Goal: Task Accomplishment & Management: Manage account settings

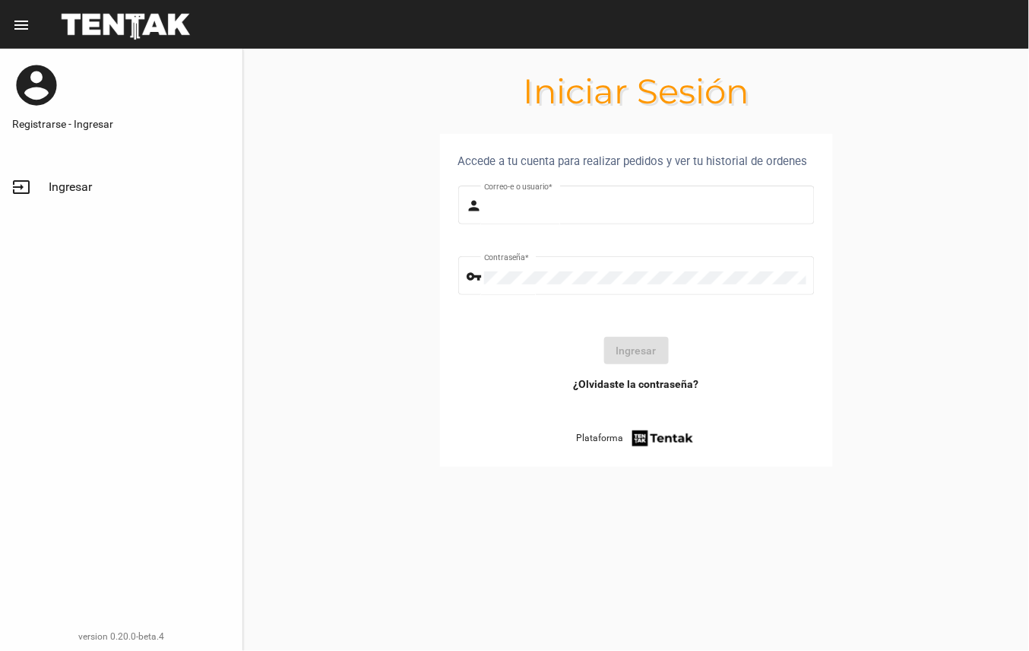
type input "DANKEHMB"
click at [658, 354] on button "Ingresar" at bounding box center [636, 350] width 65 height 27
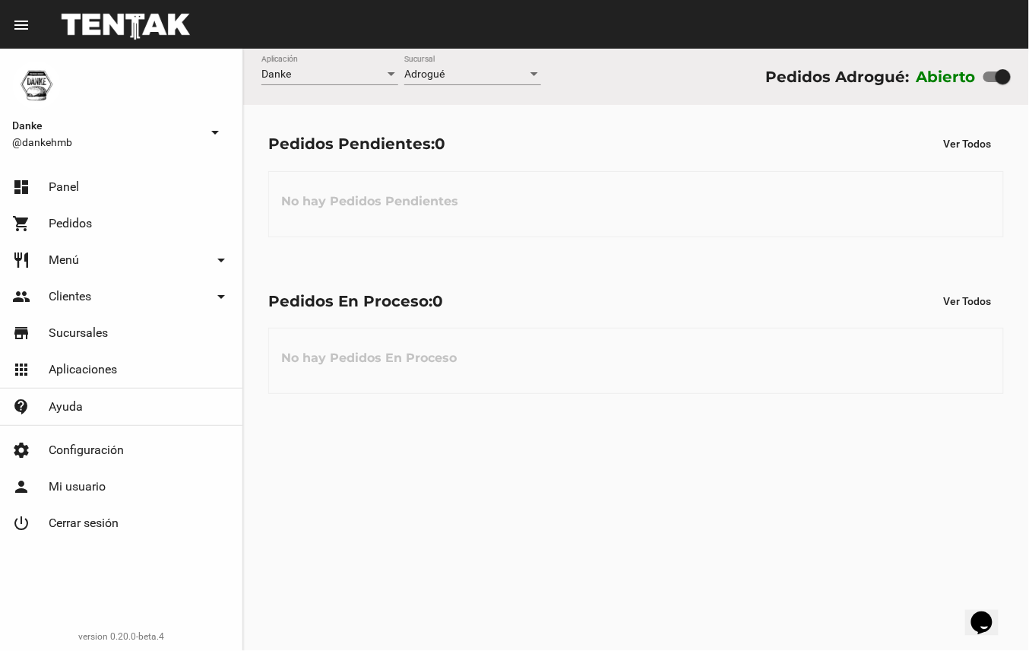
click at [481, 566] on div "Danke Aplicación Adrogué Sucursal Pedidos Adrogué: Abierto Pedidos Pendientes: …" at bounding box center [636, 350] width 786 height 602
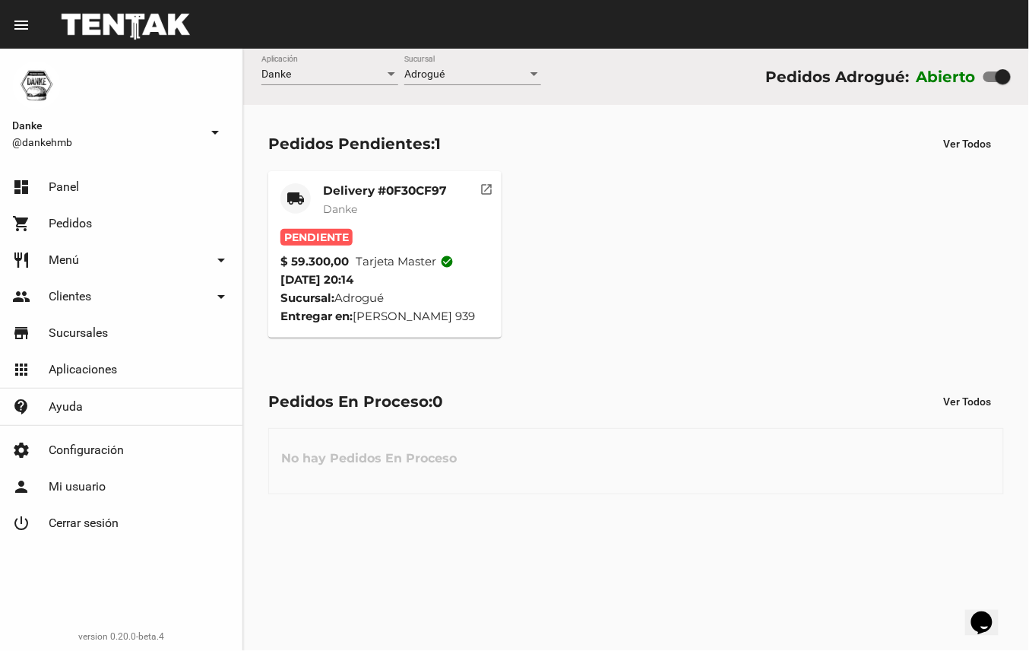
click at [388, 189] on mat-card-title "Delivery #0F30CF97" at bounding box center [385, 190] width 124 height 15
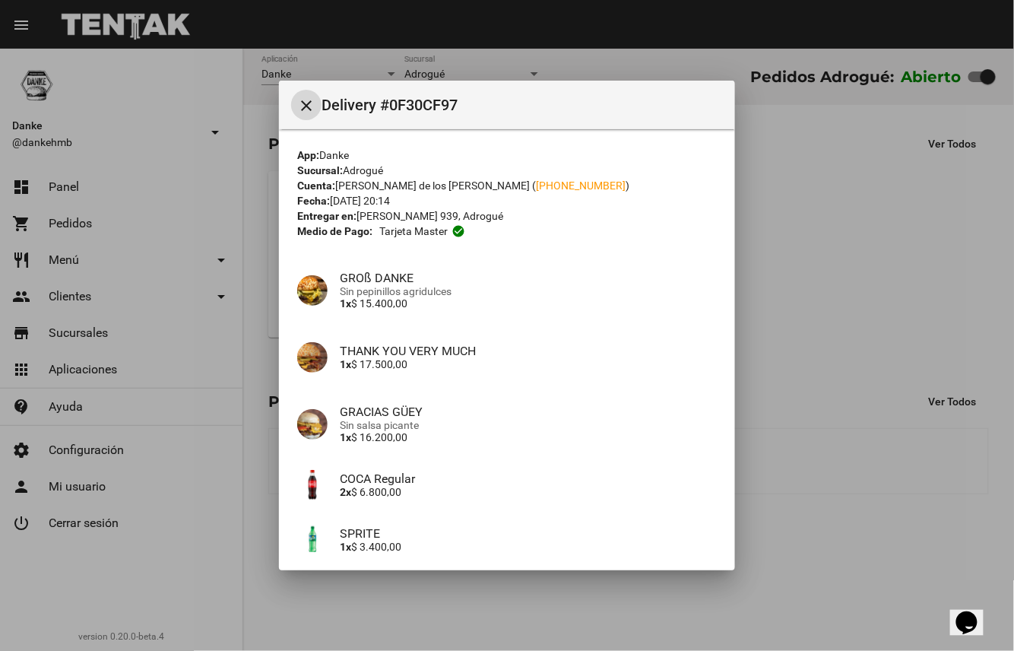
scroll to position [135, 0]
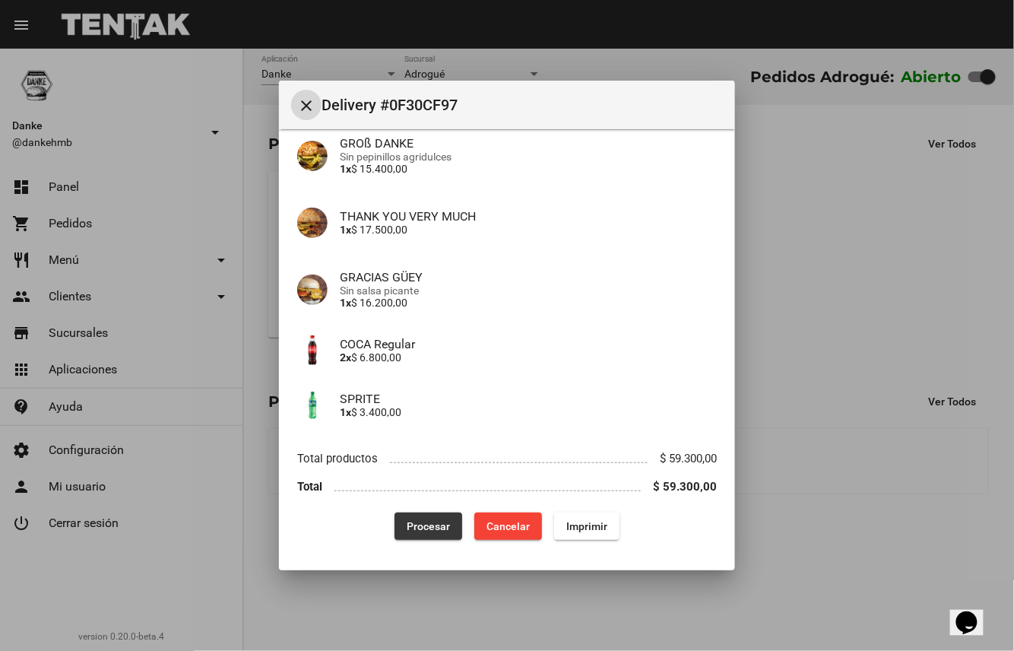
click at [417, 521] on span "Procesar" at bounding box center [428, 526] width 43 height 12
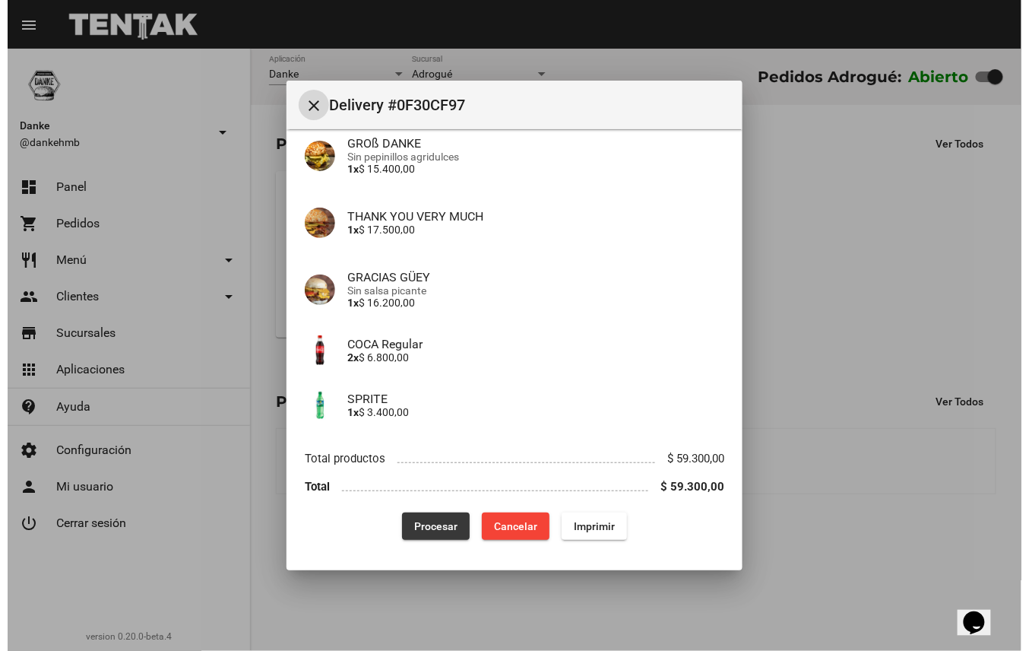
scroll to position [0, 0]
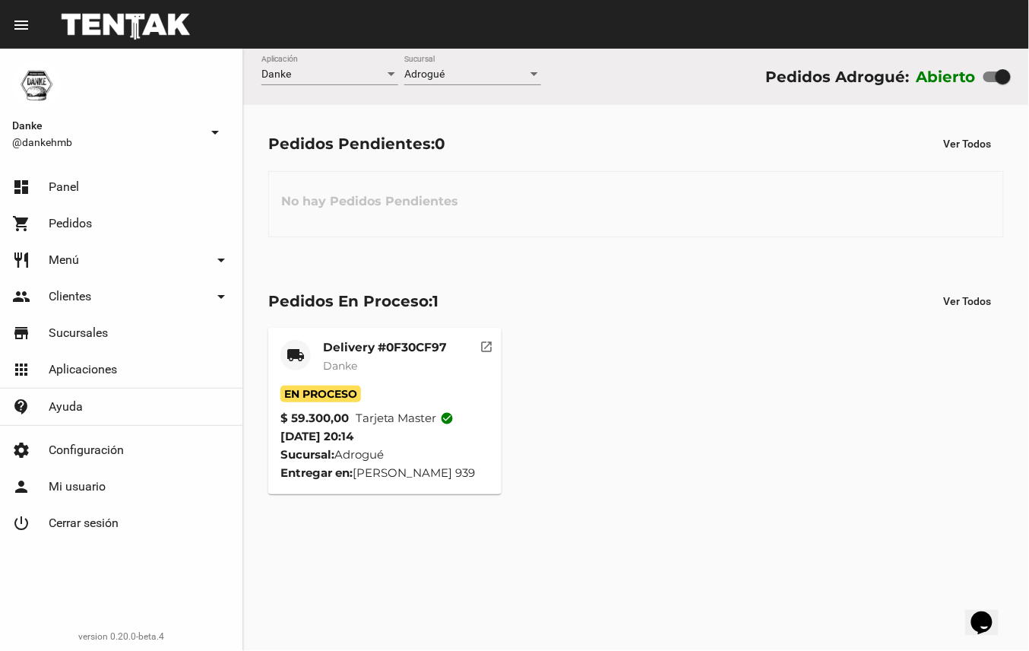
click at [420, 354] on mat-card-title "Delivery #0F30CF97" at bounding box center [385, 347] width 124 height 15
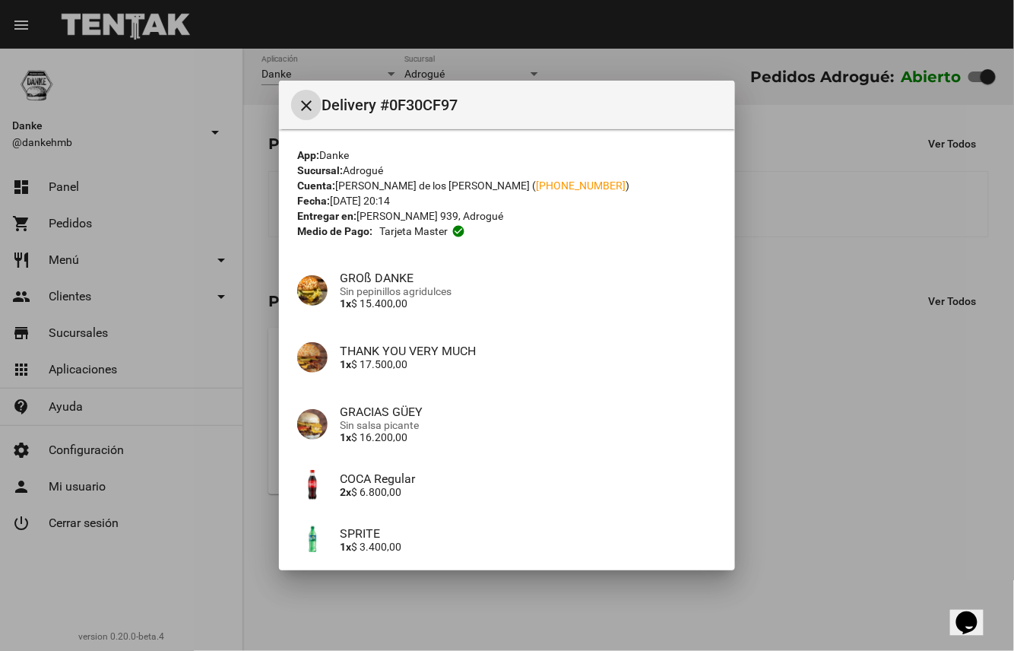
scroll to position [135, 0]
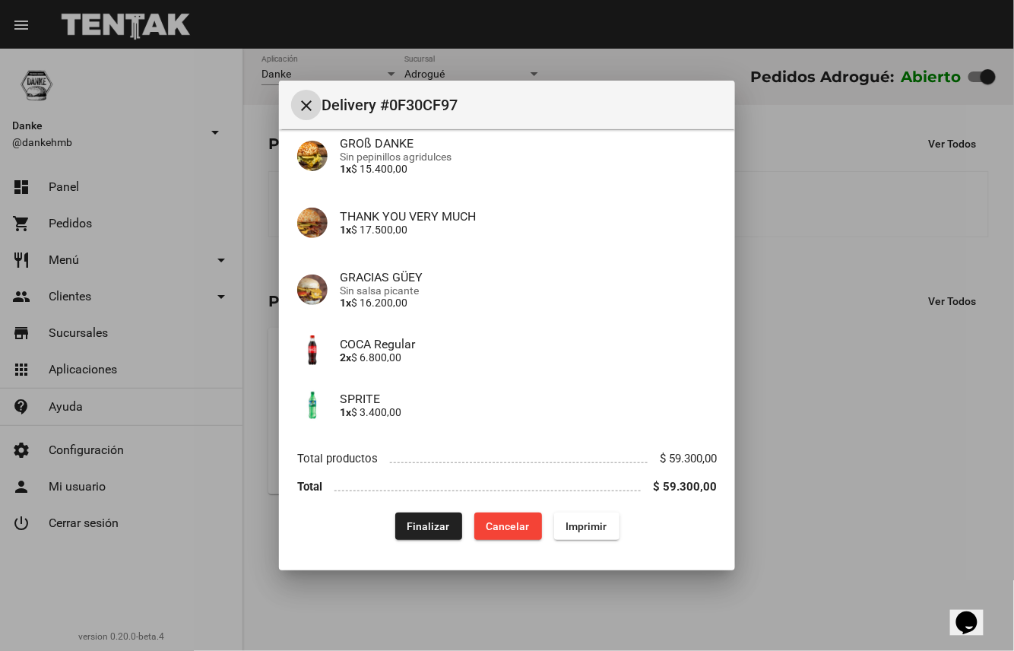
click at [448, 537] on button "Finalizar" at bounding box center [428, 525] width 67 height 27
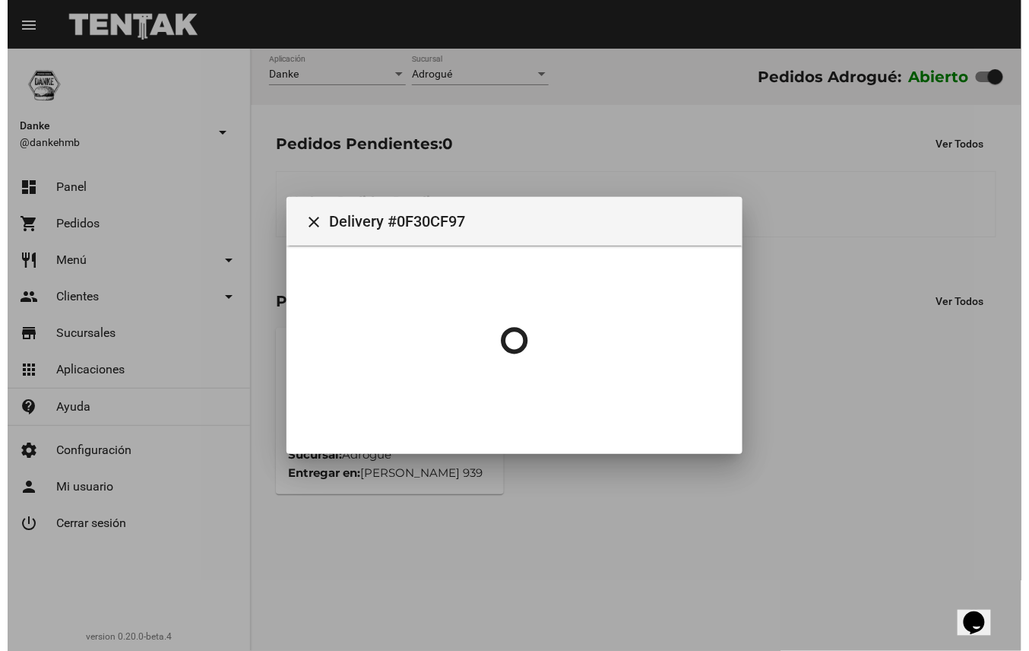
scroll to position [0, 0]
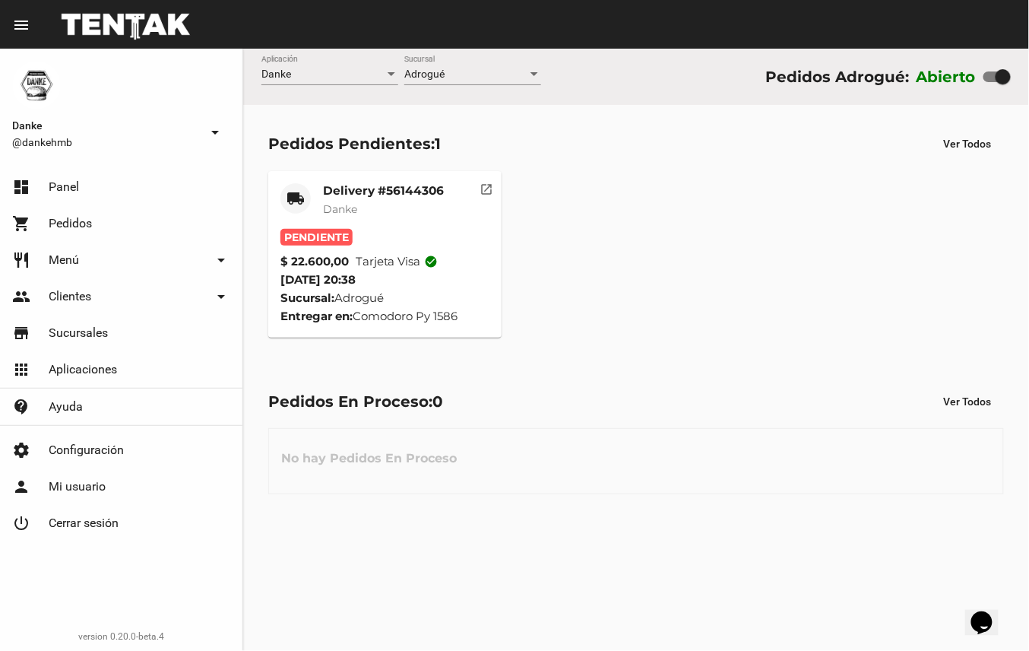
click at [405, 214] on mat-card-subtitle "Danke" at bounding box center [383, 208] width 121 height 15
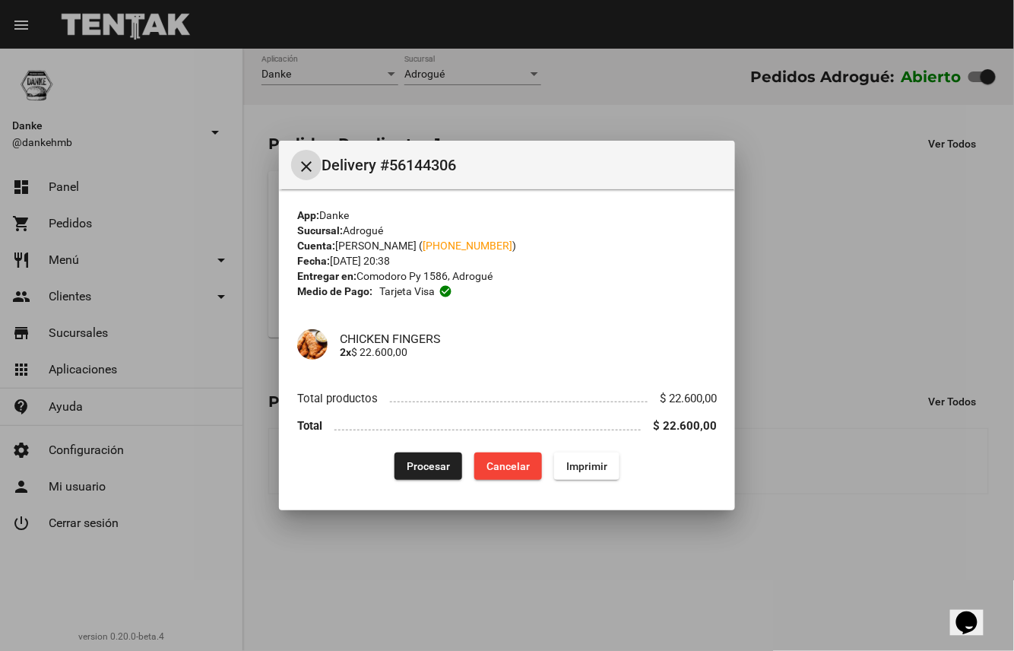
click at [420, 467] on span "Procesar" at bounding box center [428, 466] width 43 height 12
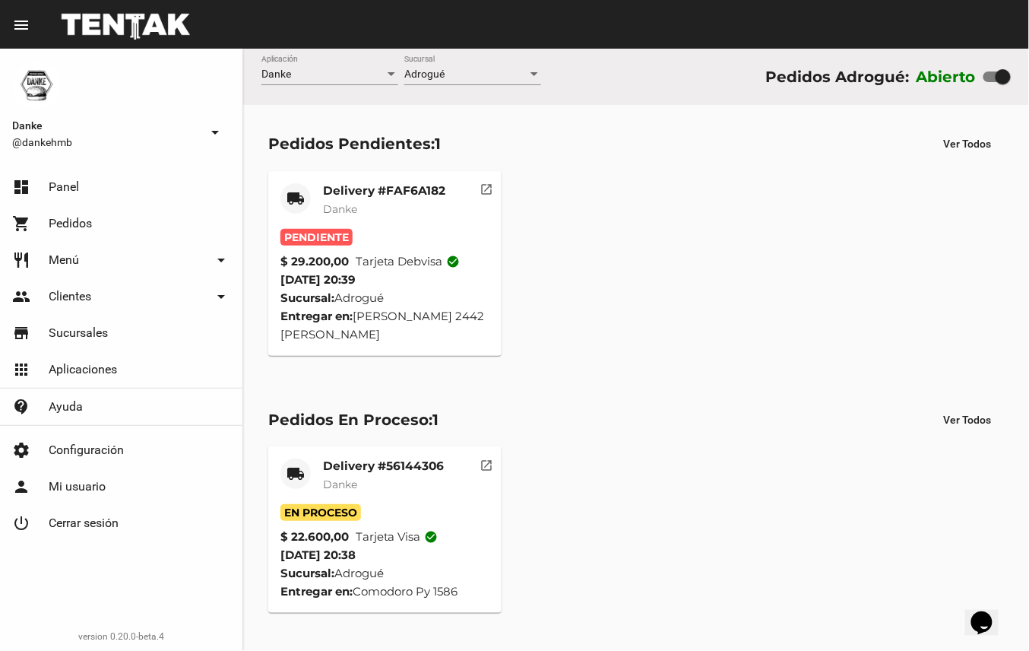
click at [394, 183] on mat-card-title "Delivery #FAF6A182" at bounding box center [384, 190] width 122 height 15
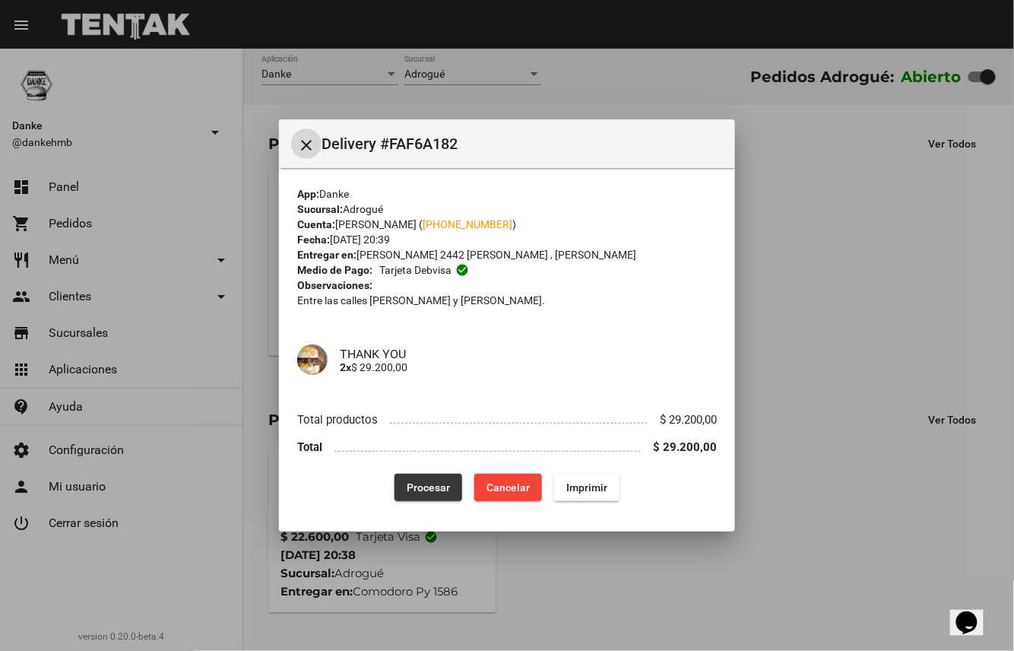
click at [427, 487] on span "Procesar" at bounding box center [428, 487] width 43 height 12
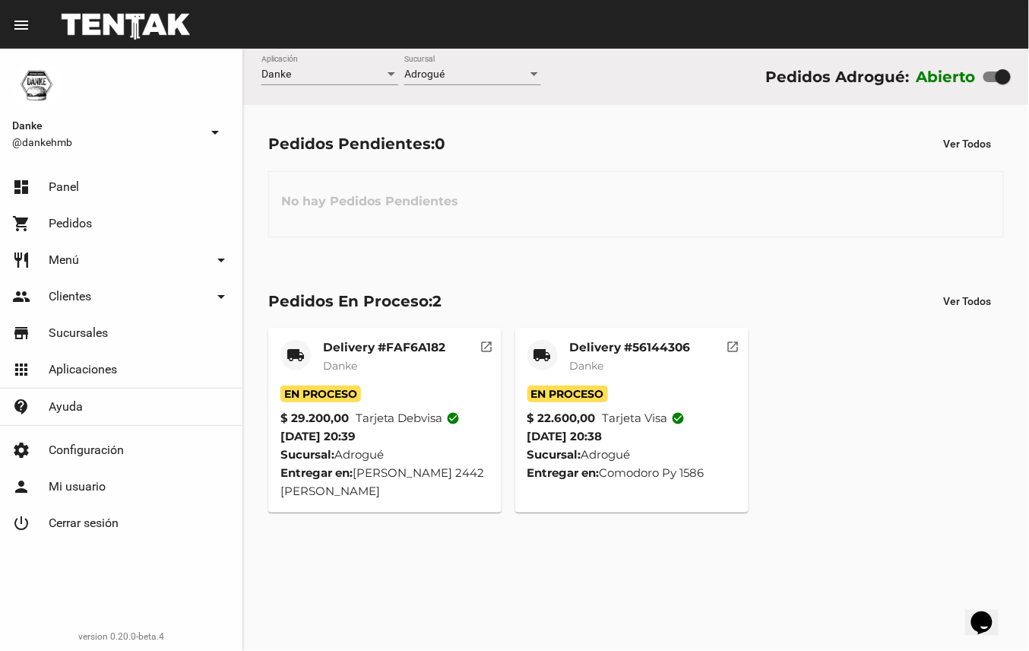
click at [408, 344] on mat-card-title "Delivery #FAF6A182" at bounding box center [384, 347] width 122 height 15
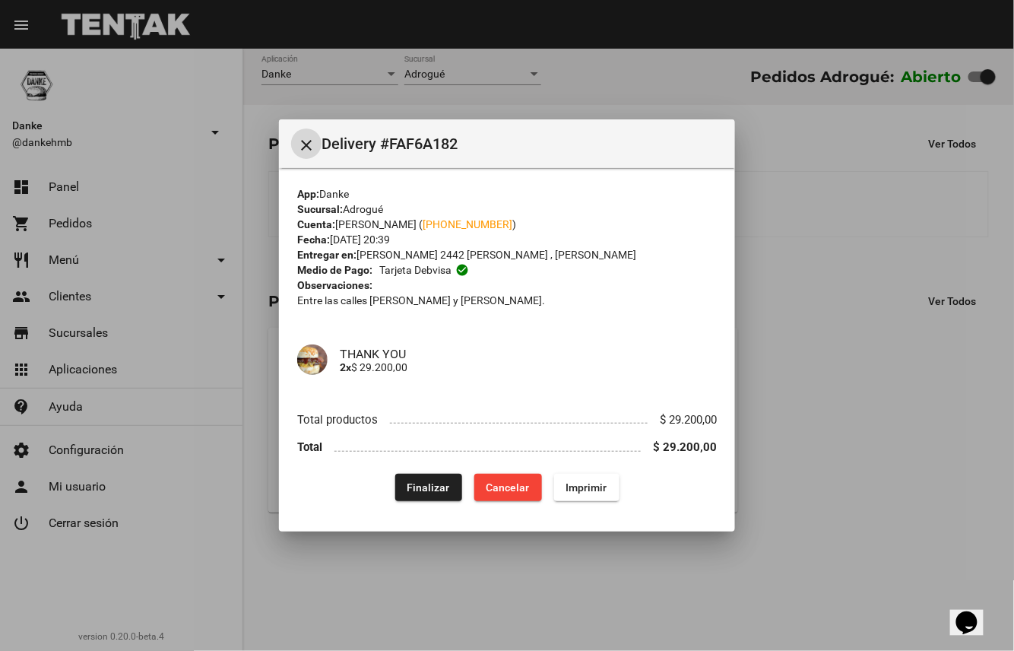
click at [426, 487] on span "Finalizar" at bounding box center [429, 487] width 43 height 12
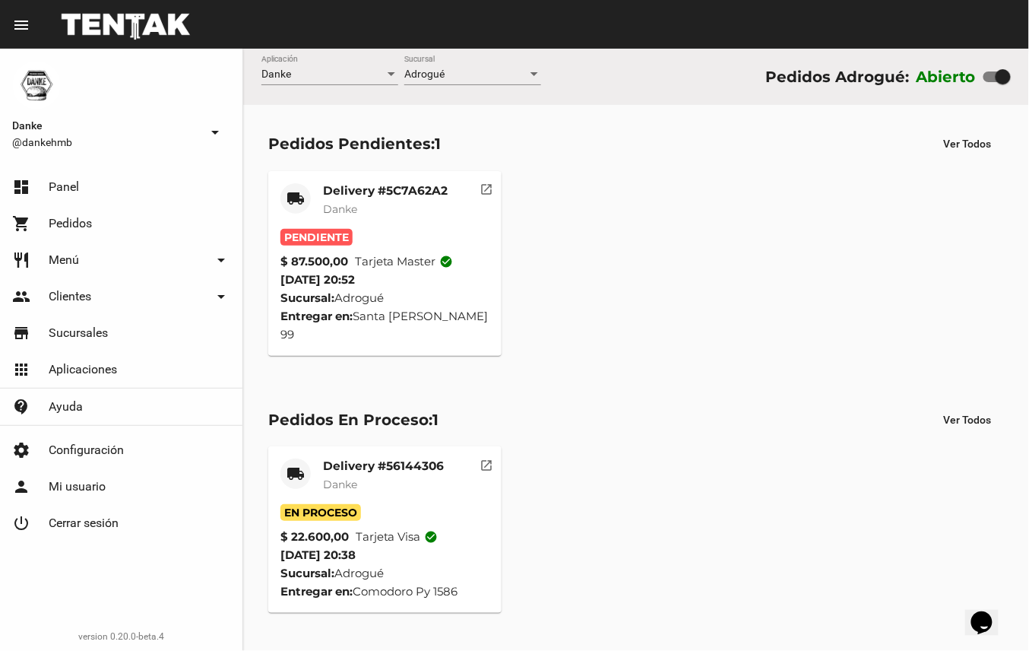
click at [383, 477] on mat-card-subtitle "Danke" at bounding box center [383, 484] width 121 height 15
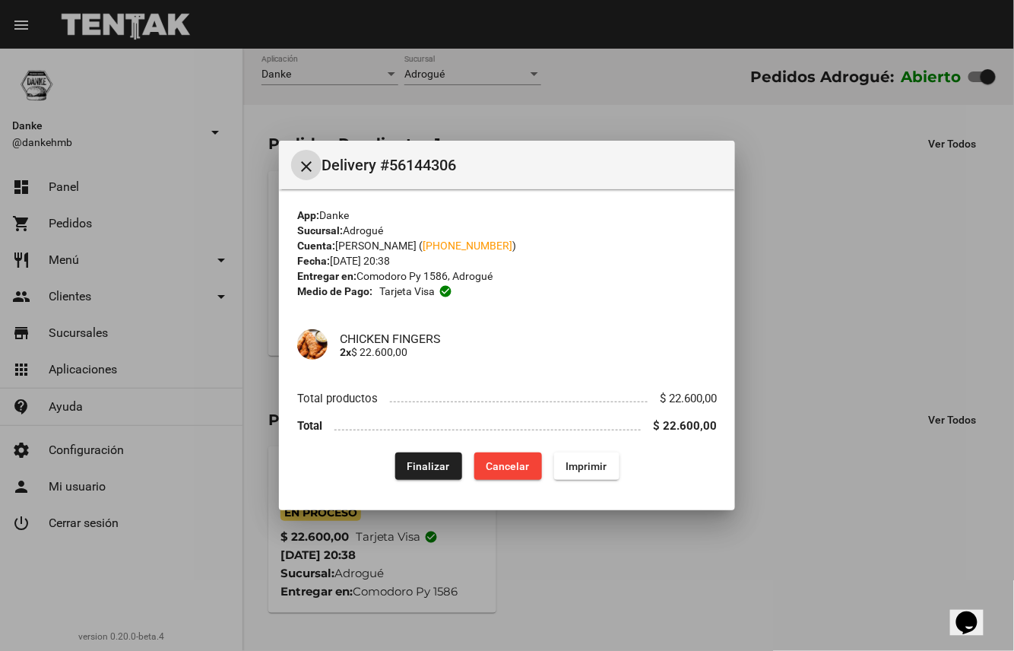
click at [415, 472] on span "Finalizar" at bounding box center [429, 466] width 43 height 12
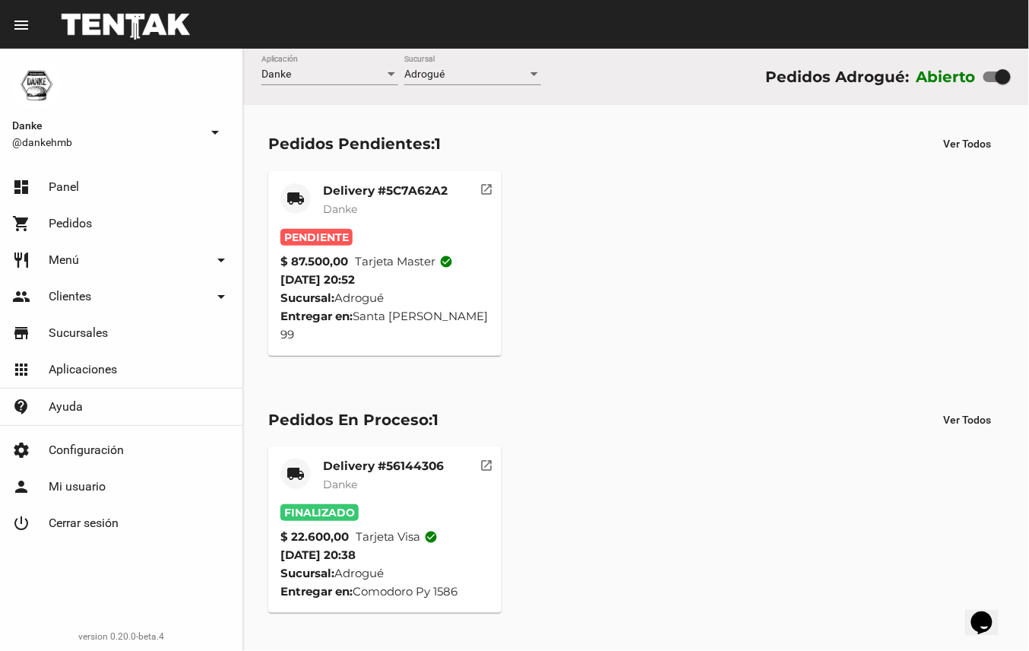
click at [368, 205] on mat-card-subtitle "Danke" at bounding box center [385, 208] width 125 height 15
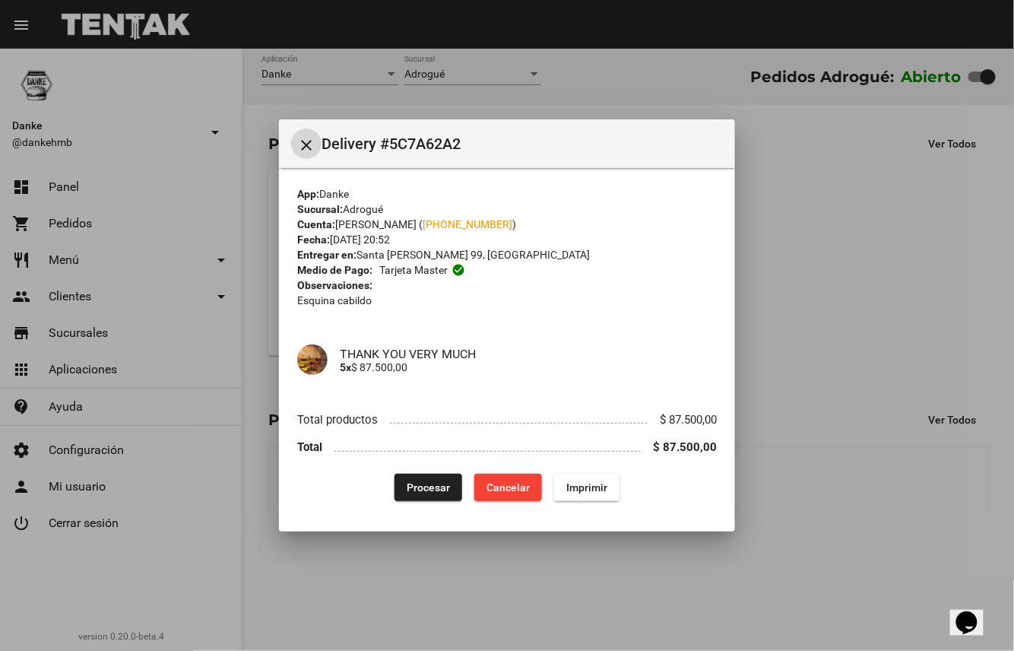
click at [421, 490] on span "Procesar" at bounding box center [428, 487] width 43 height 12
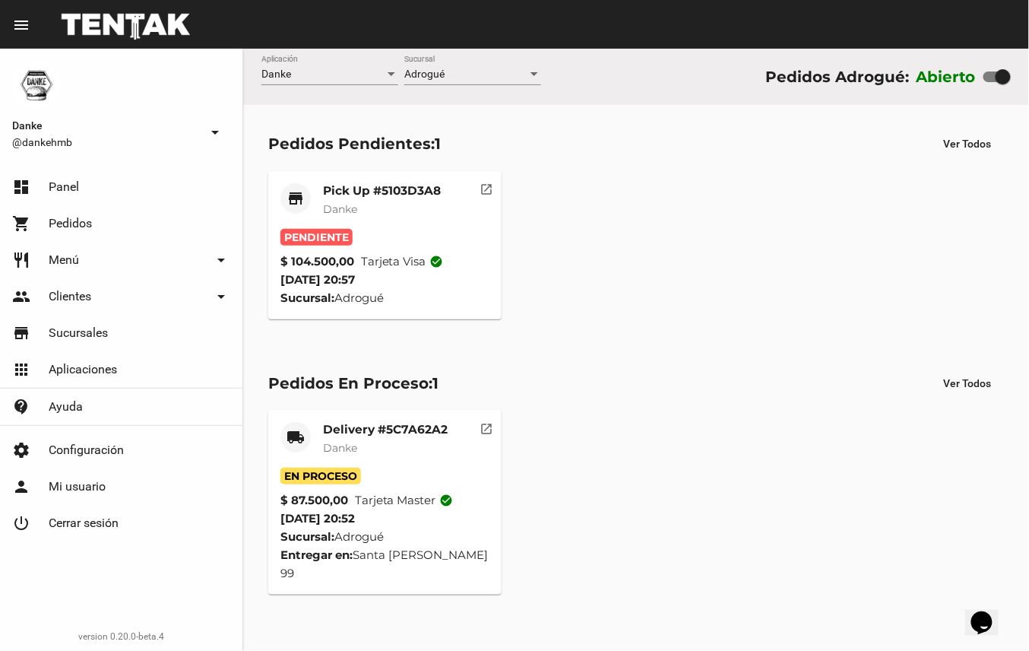
click at [386, 196] on mat-card-title "Pick Up #5103D3A8" at bounding box center [382, 190] width 118 height 15
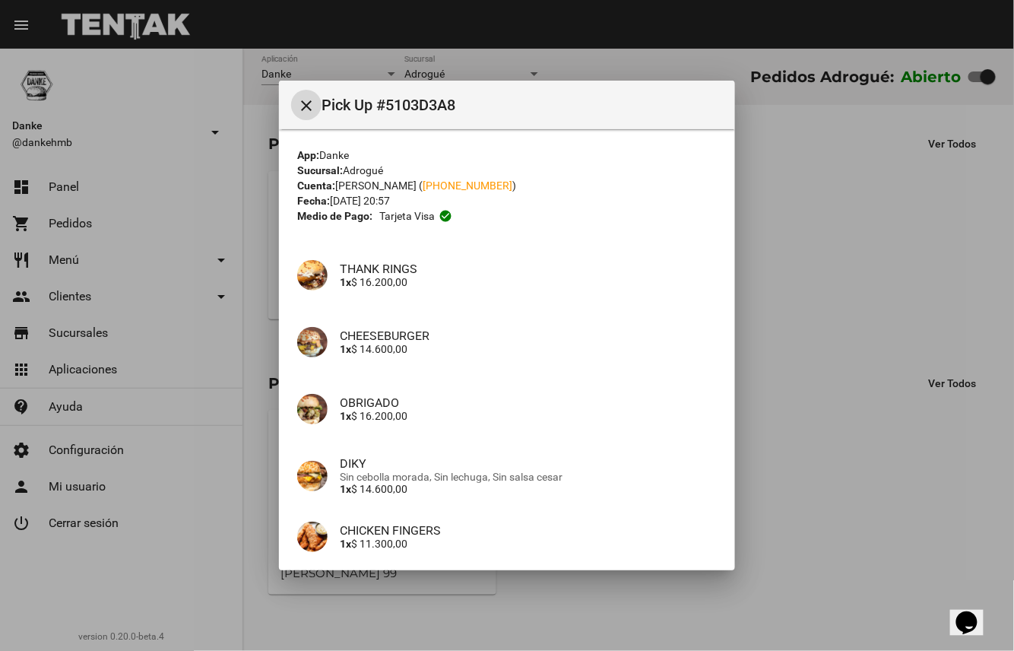
scroll to position [265, 0]
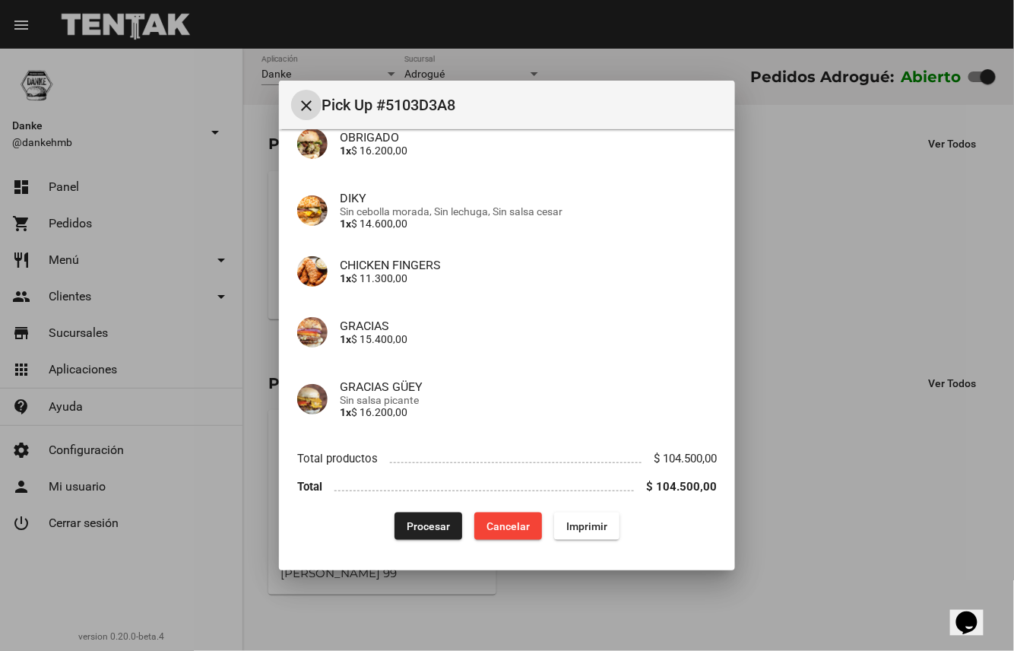
click at [420, 523] on span "Procesar" at bounding box center [428, 526] width 43 height 12
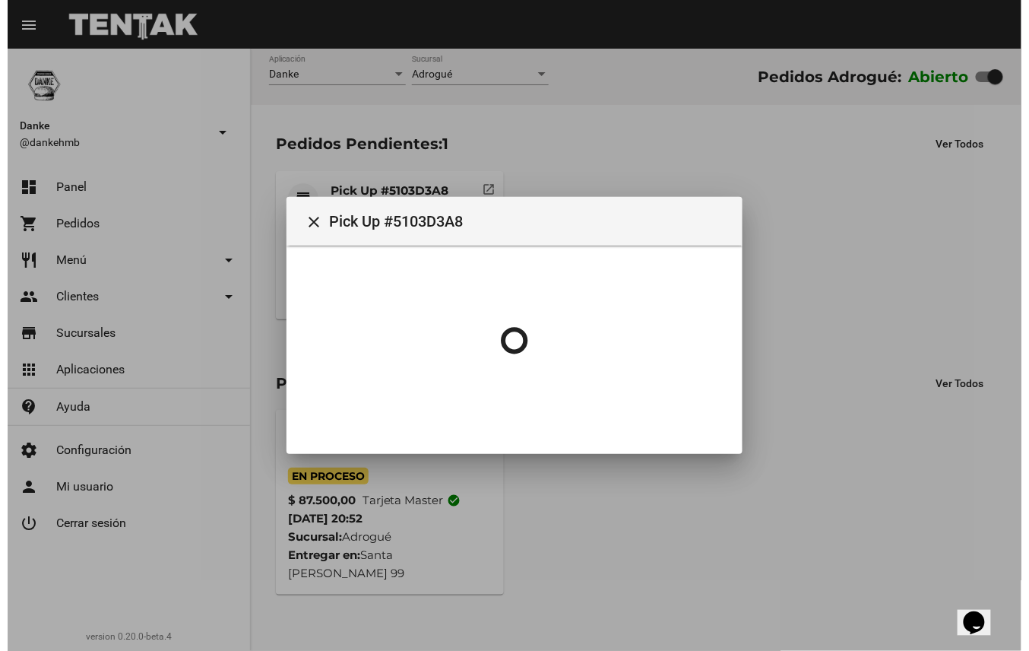
scroll to position [0, 0]
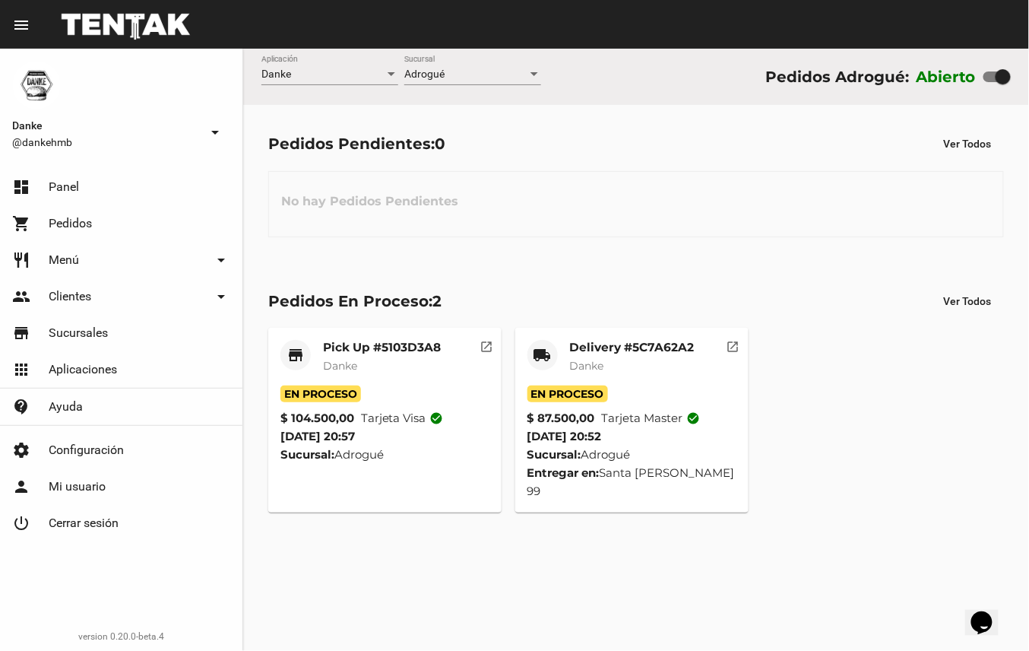
click at [643, 354] on mat-card-title "Delivery #5C7A62A2" at bounding box center [632, 347] width 125 height 15
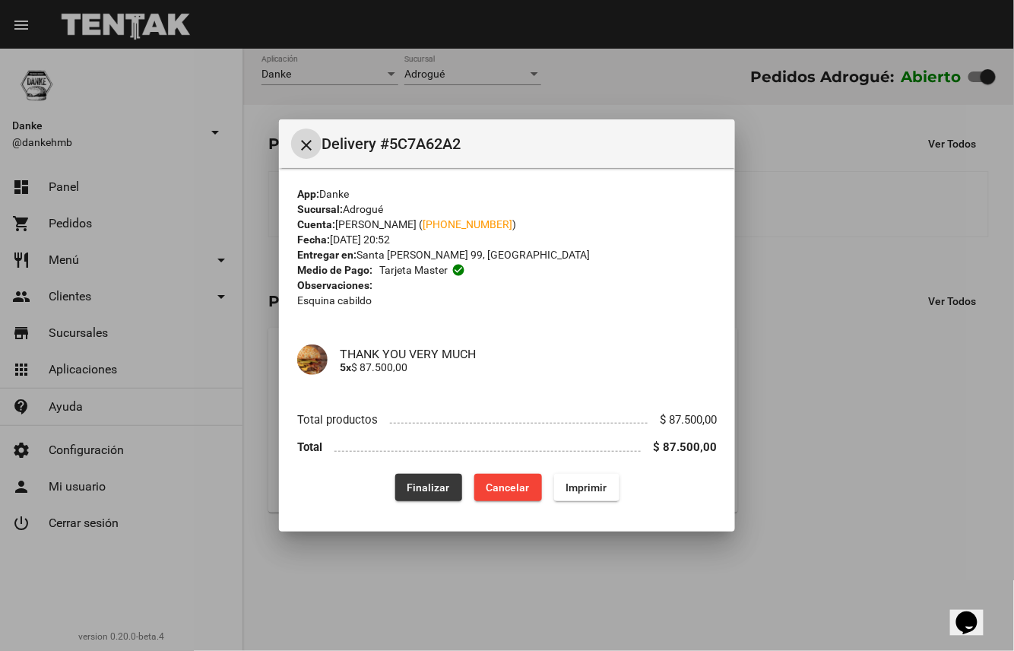
click at [427, 487] on span "Finalizar" at bounding box center [429, 487] width 43 height 12
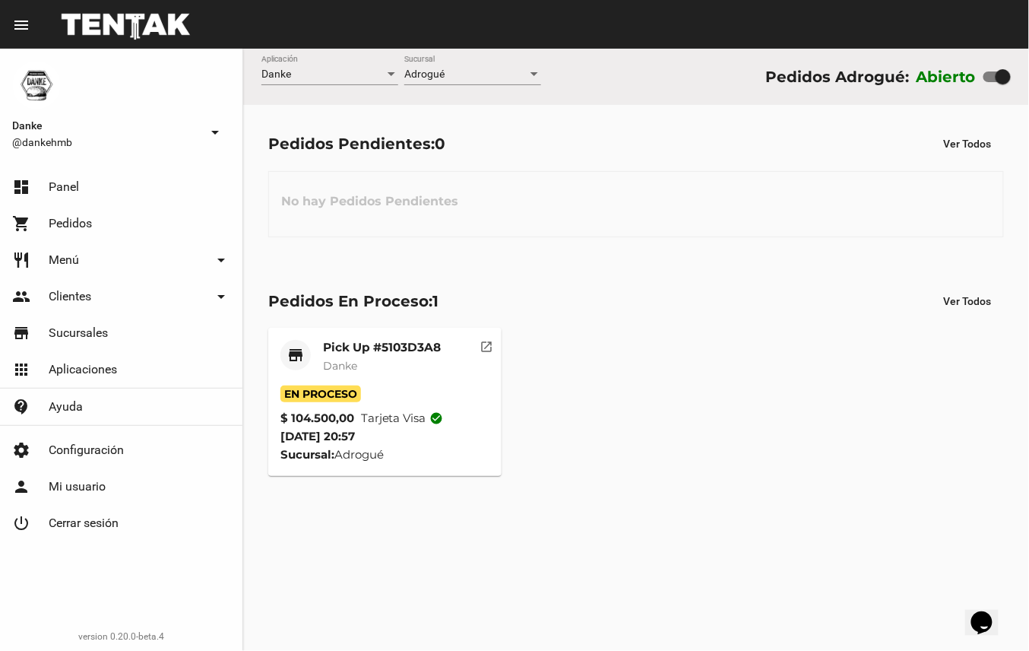
click at [406, 354] on mat-card-title "Pick Up #5103D3A8" at bounding box center [382, 347] width 118 height 15
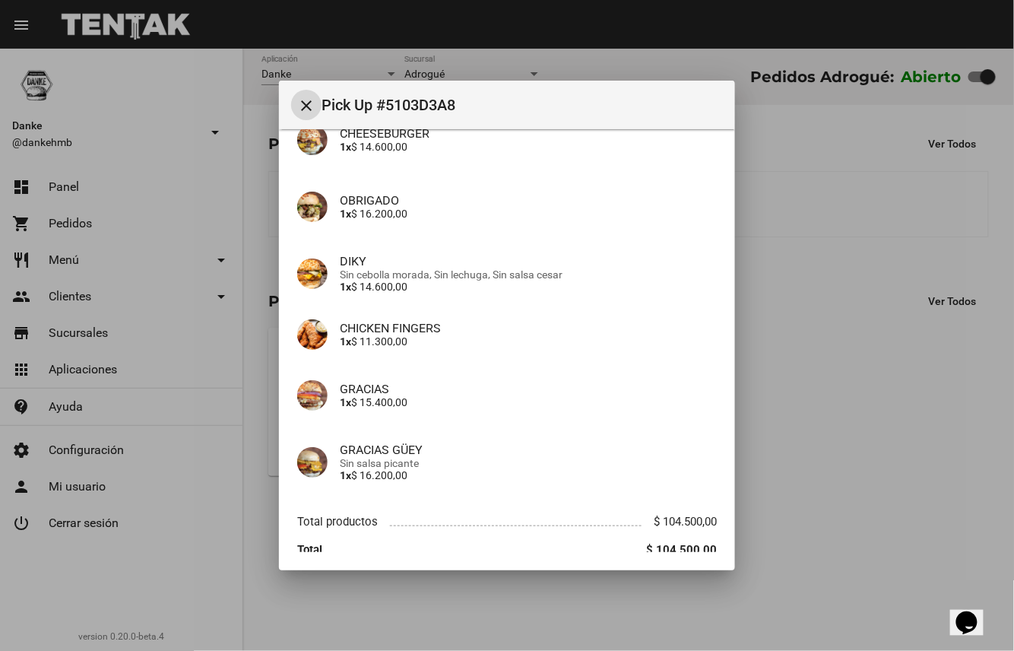
scroll to position [265, 0]
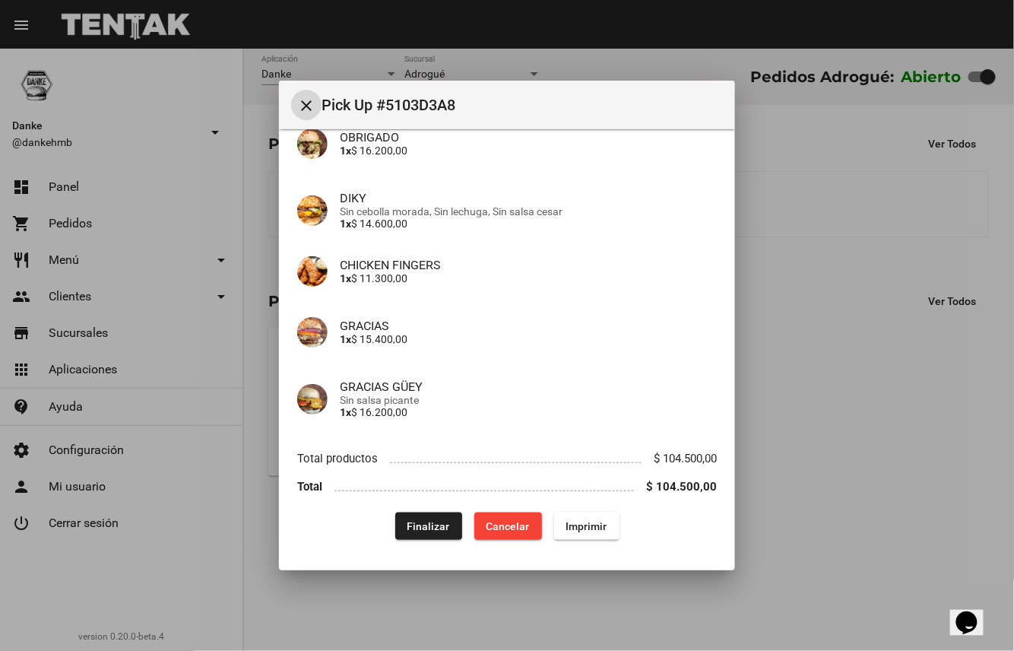
click at [417, 524] on span "Finalizar" at bounding box center [429, 526] width 43 height 12
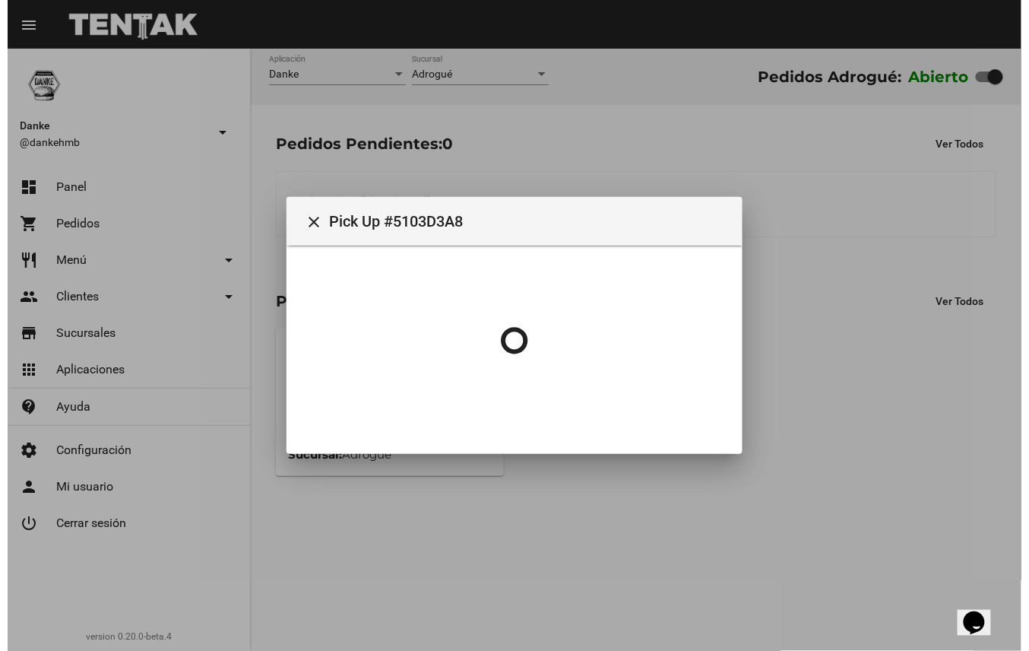
scroll to position [0, 0]
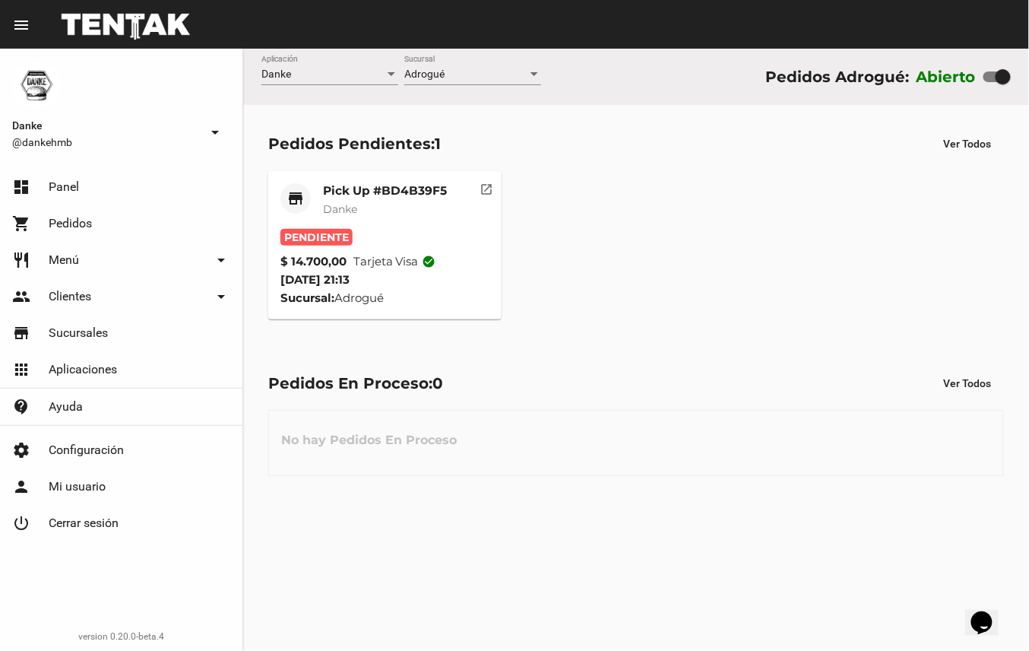
click at [429, 199] on div "Pick Up #BD4B39F5 Danke" at bounding box center [385, 206] width 124 height 46
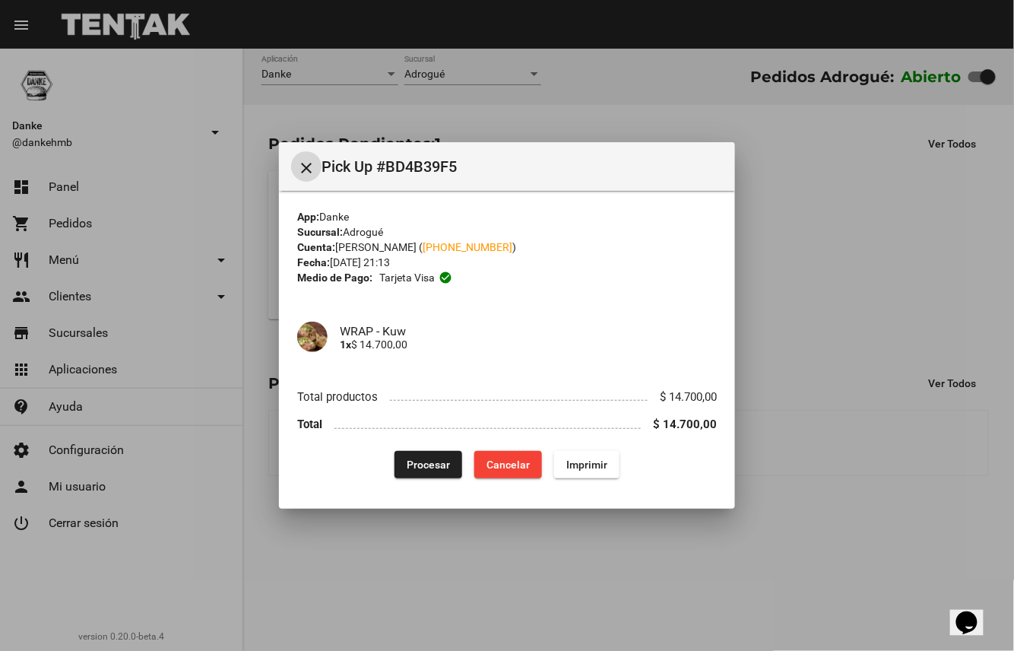
click at [421, 458] on span "Procesar" at bounding box center [428, 464] width 43 height 12
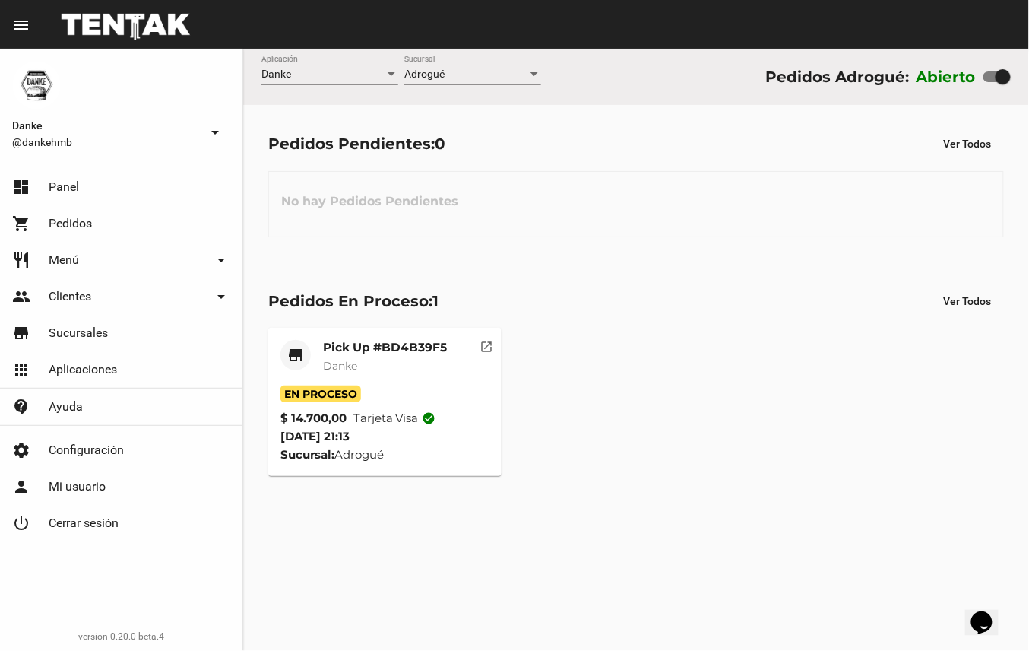
click at [411, 353] on mat-card-title "Pick Up #BD4B39F5" at bounding box center [385, 347] width 124 height 15
click at [426, 347] on mat-card-title "Pick Up #BD4B39F5" at bounding box center [385, 347] width 124 height 15
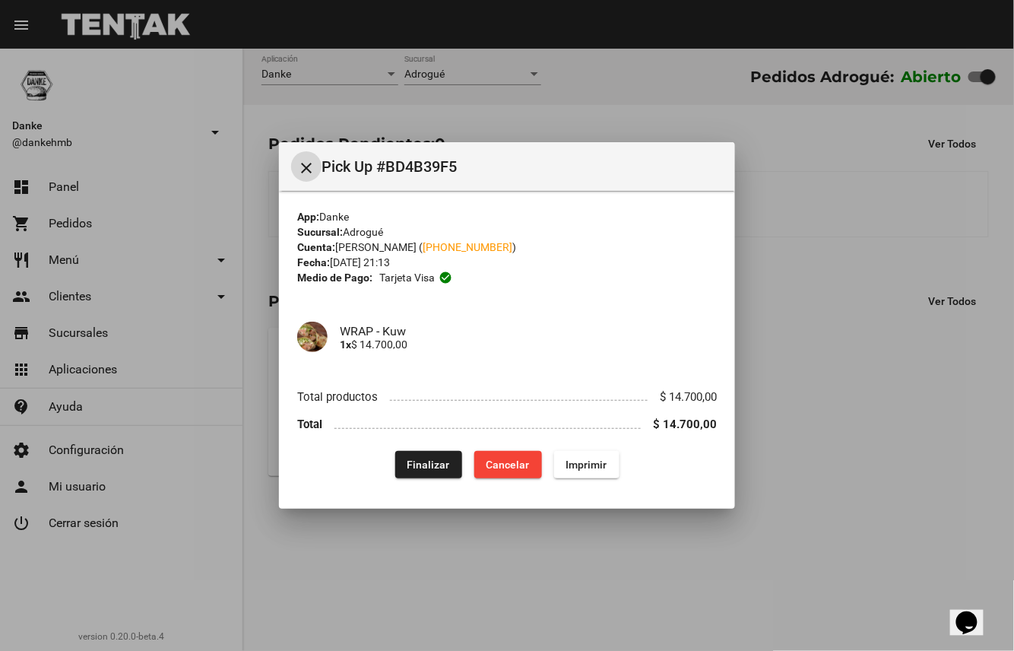
click at [432, 467] on span "Finalizar" at bounding box center [429, 464] width 43 height 12
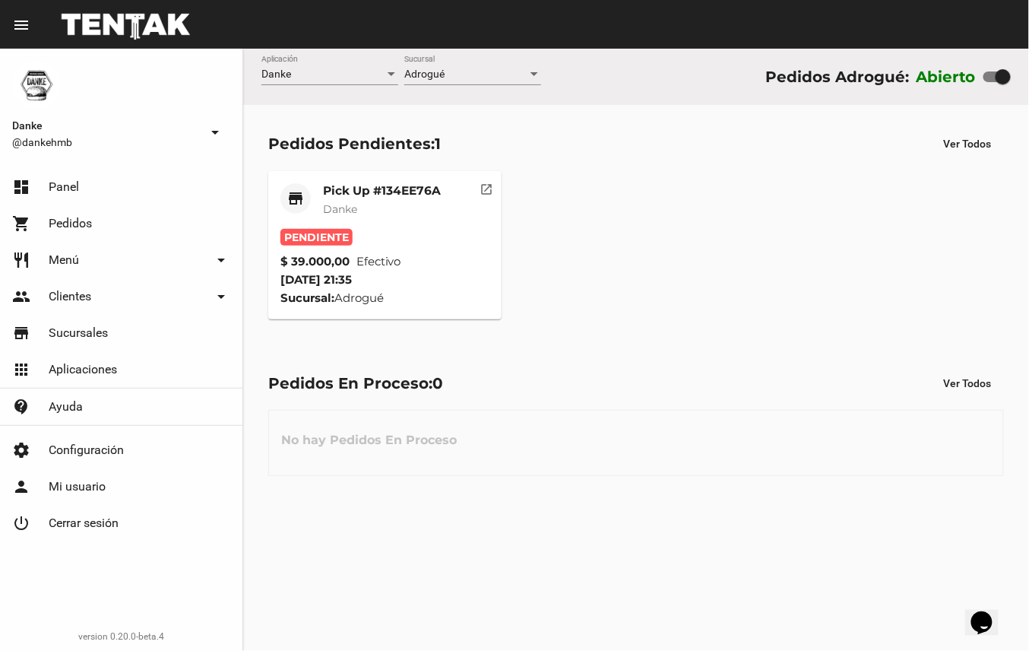
click at [394, 199] on div "Pick Up #134EE76A Danke" at bounding box center [382, 206] width 118 height 46
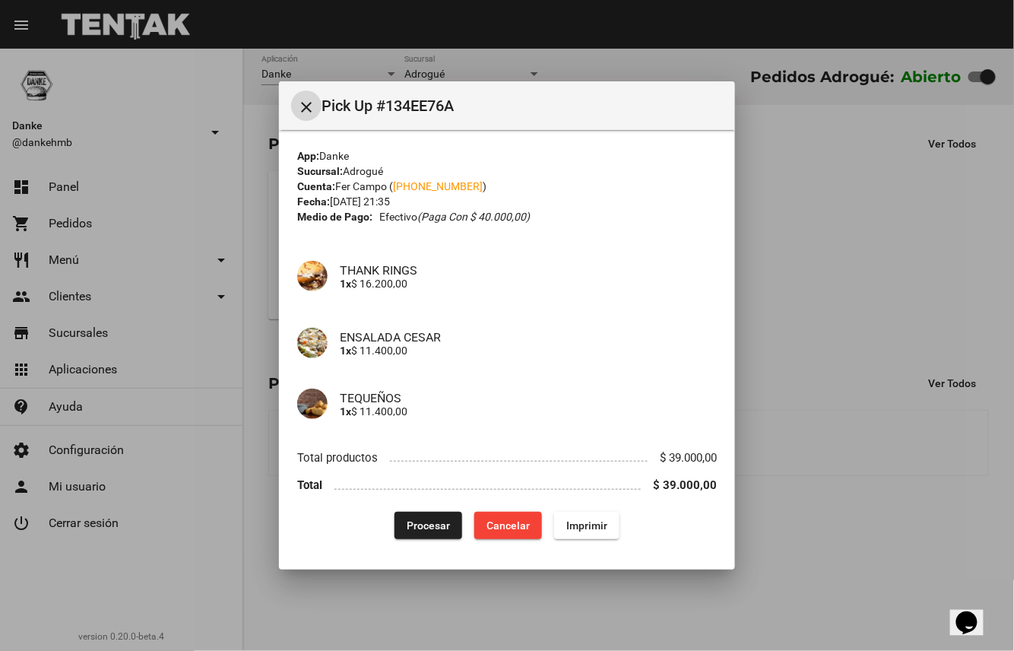
click at [432, 520] on span "Procesar" at bounding box center [428, 525] width 43 height 12
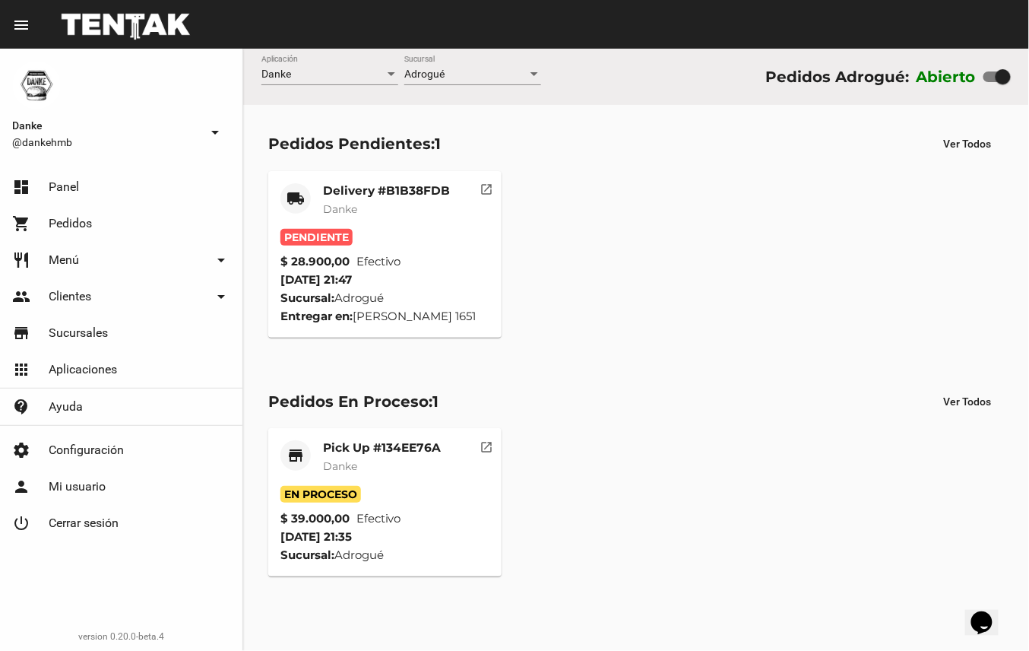
click at [404, 192] on mat-card-title "Delivery #B1B38FDB" at bounding box center [386, 190] width 127 height 15
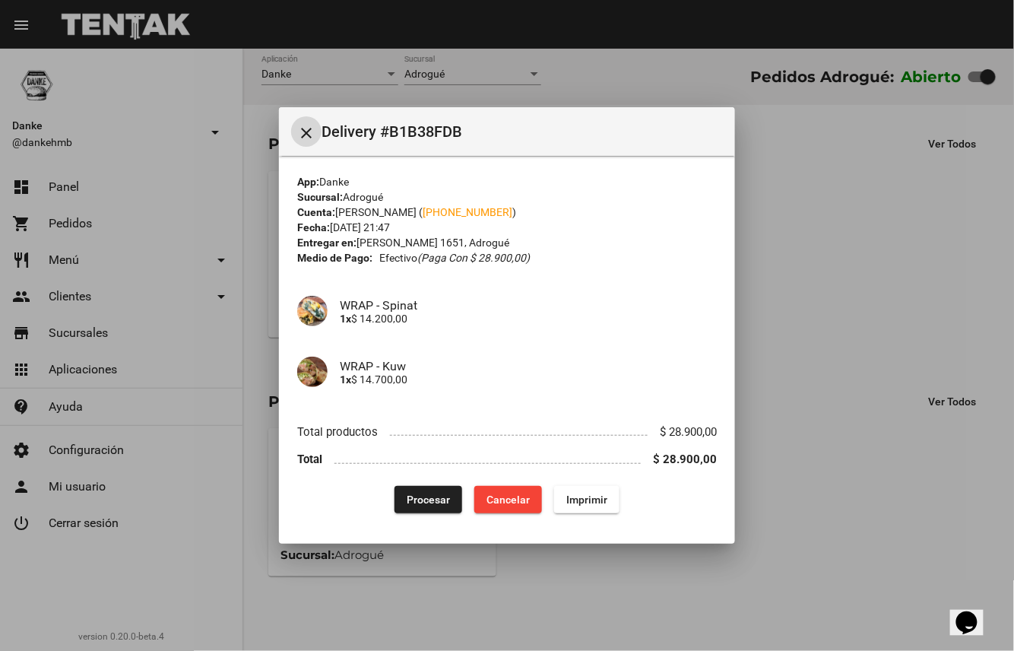
click at [432, 500] on span "Procesar" at bounding box center [428, 499] width 43 height 12
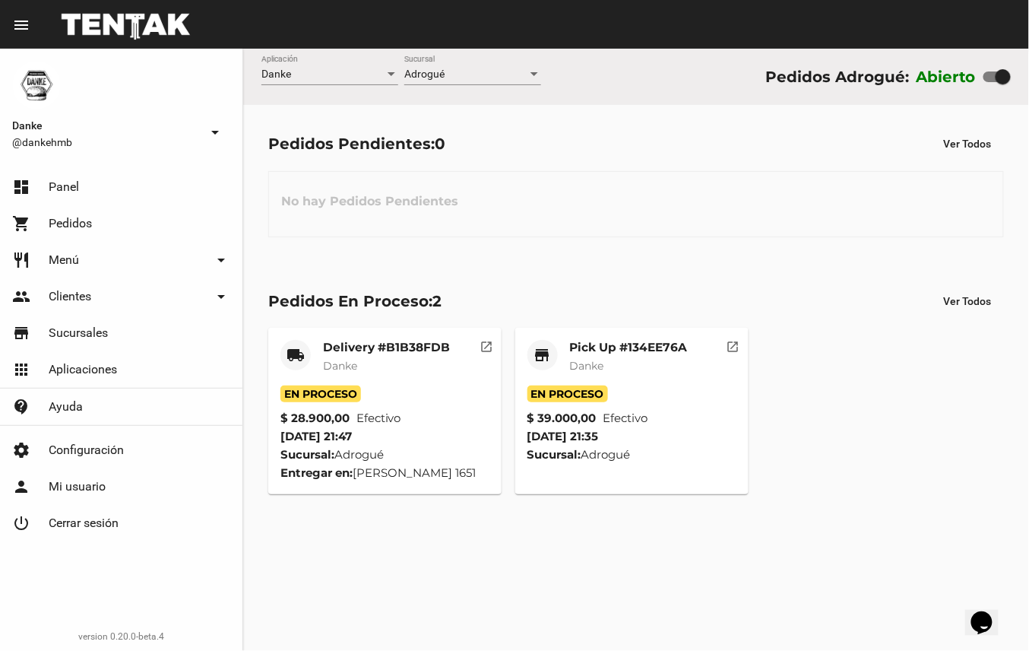
click at [624, 347] on mat-card-title "Pick Up #134EE76A" at bounding box center [629, 347] width 118 height 15
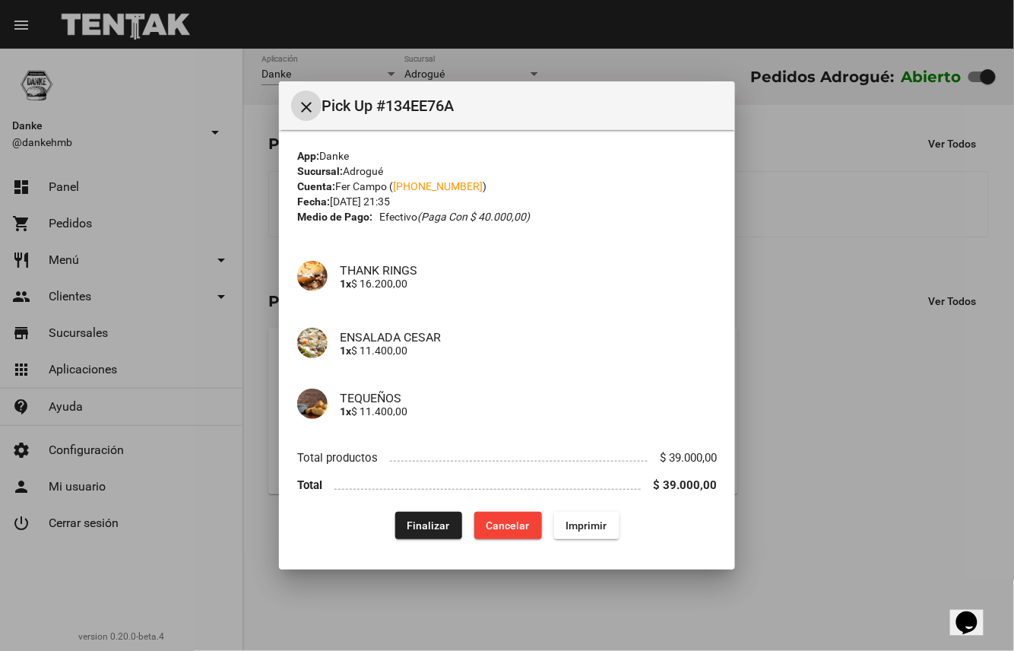
click at [438, 519] on span "Finalizar" at bounding box center [429, 525] width 43 height 12
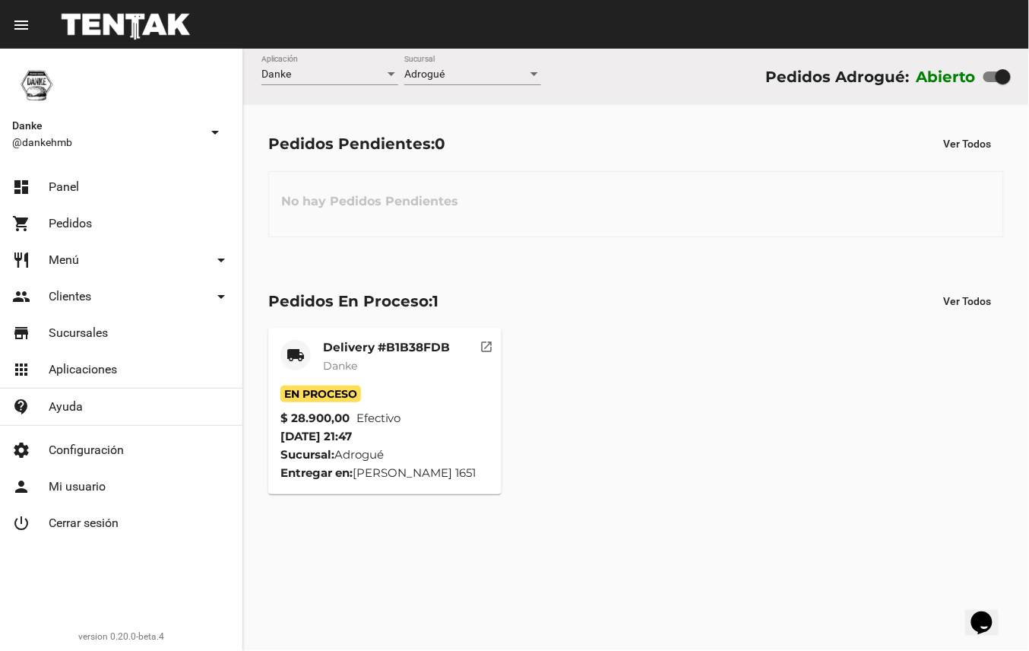
click at [421, 347] on mat-card-title "Delivery #B1B38FDB" at bounding box center [386, 347] width 127 height 15
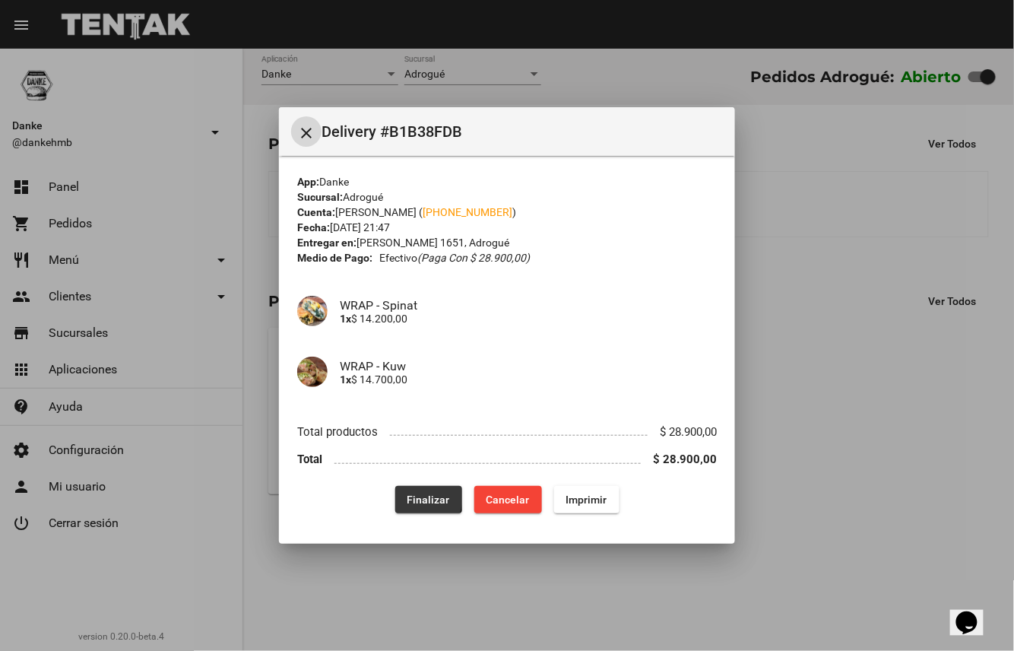
click at [417, 496] on span "Finalizar" at bounding box center [429, 499] width 43 height 12
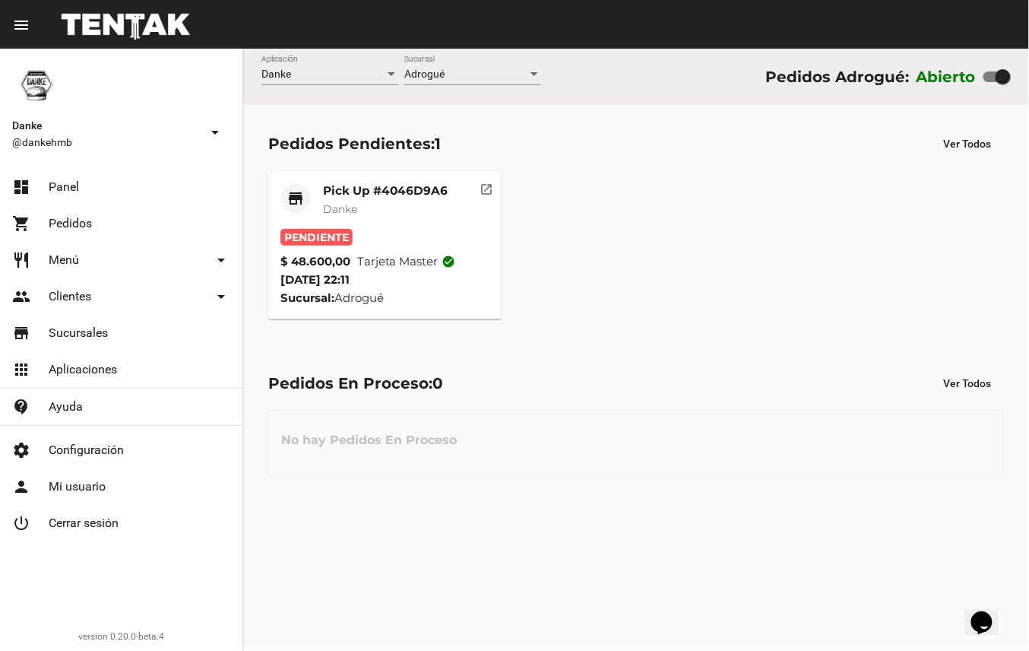
click at [433, 222] on div "Pick Up #4046D9A6 Danke" at bounding box center [385, 206] width 125 height 46
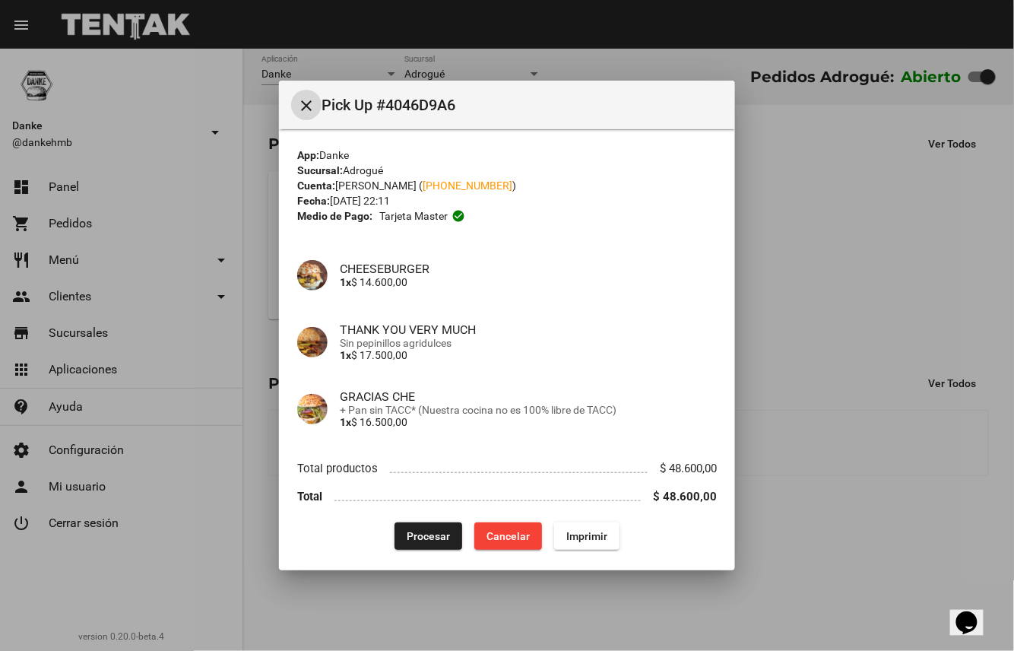
click at [417, 541] on span "Procesar" at bounding box center [428, 536] width 43 height 12
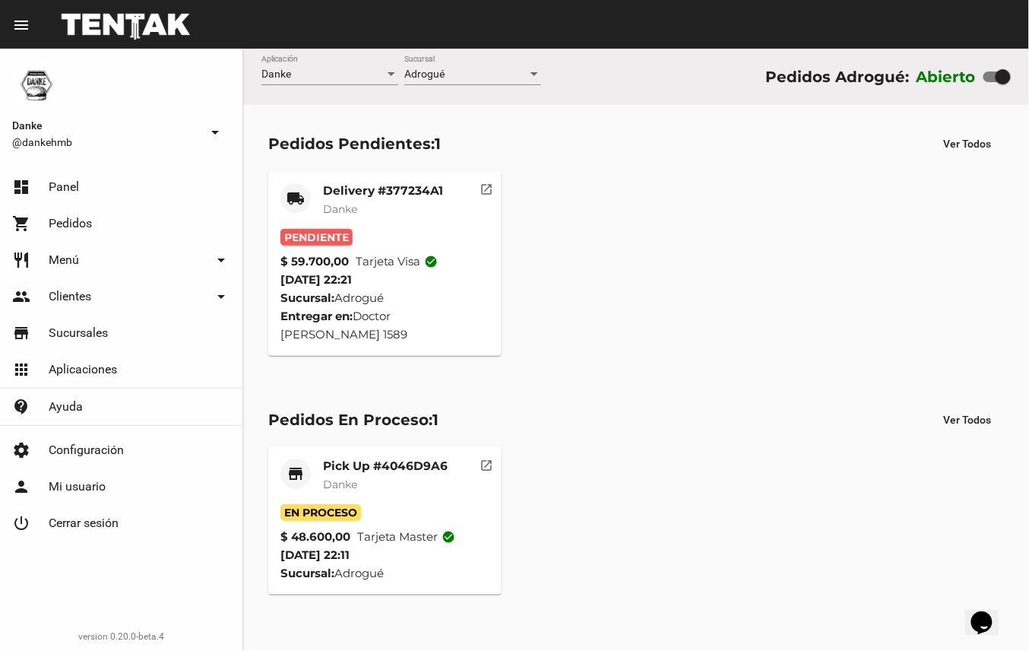
click at [436, 219] on div "Delivery #377234A1 Danke" at bounding box center [383, 206] width 120 height 46
click at [417, 469] on mat-card-title "Pick Up #4046D9A6" at bounding box center [385, 465] width 125 height 15
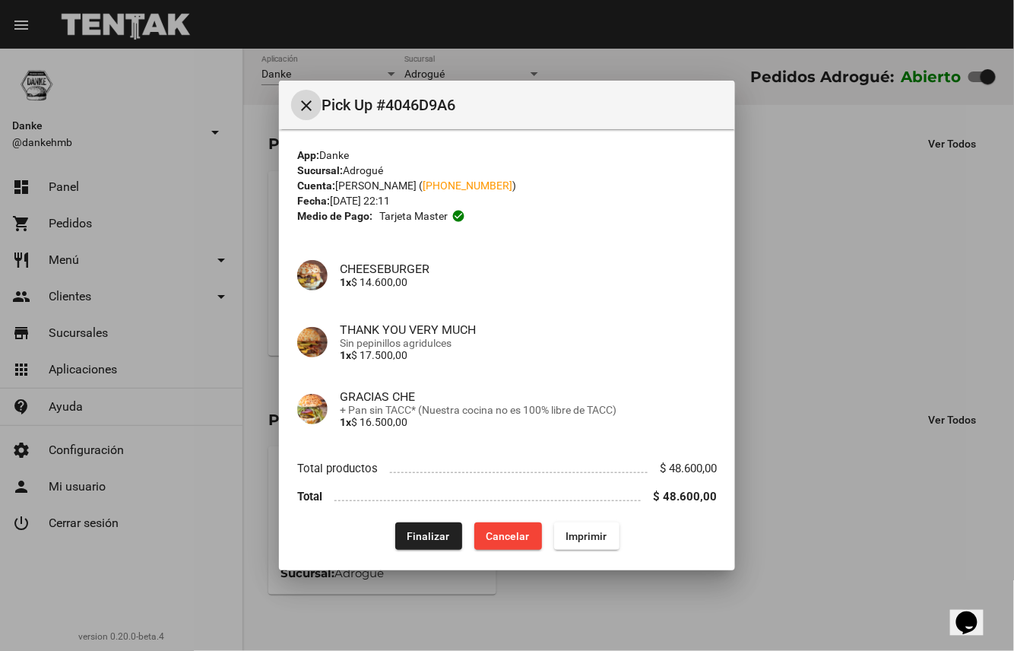
click at [438, 537] on span "Finalizar" at bounding box center [429, 536] width 43 height 12
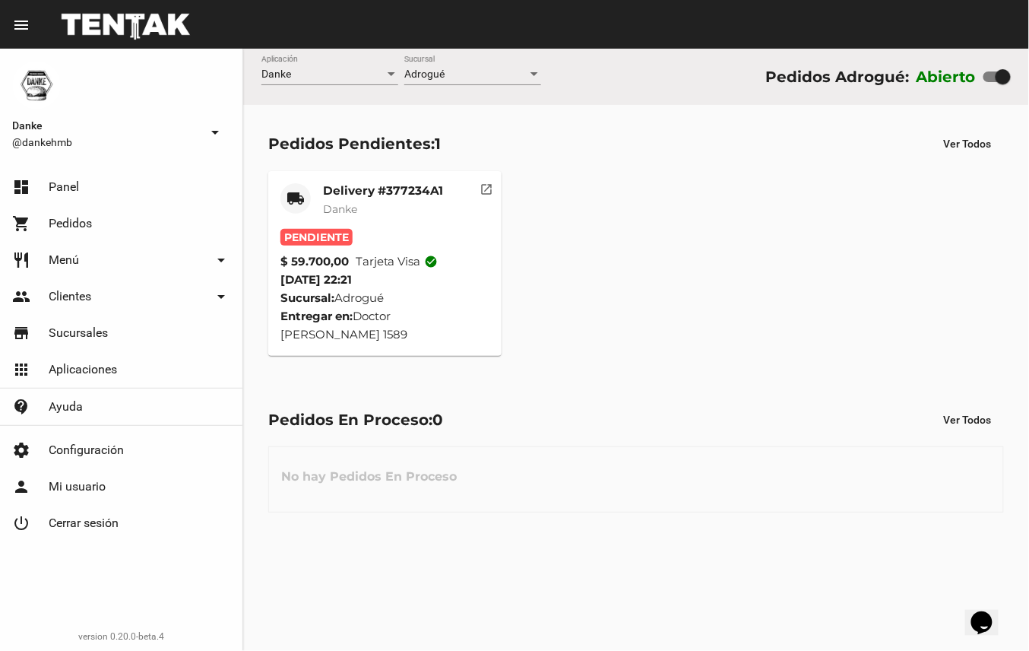
click at [417, 208] on mat-card-subtitle "Danke" at bounding box center [383, 208] width 120 height 15
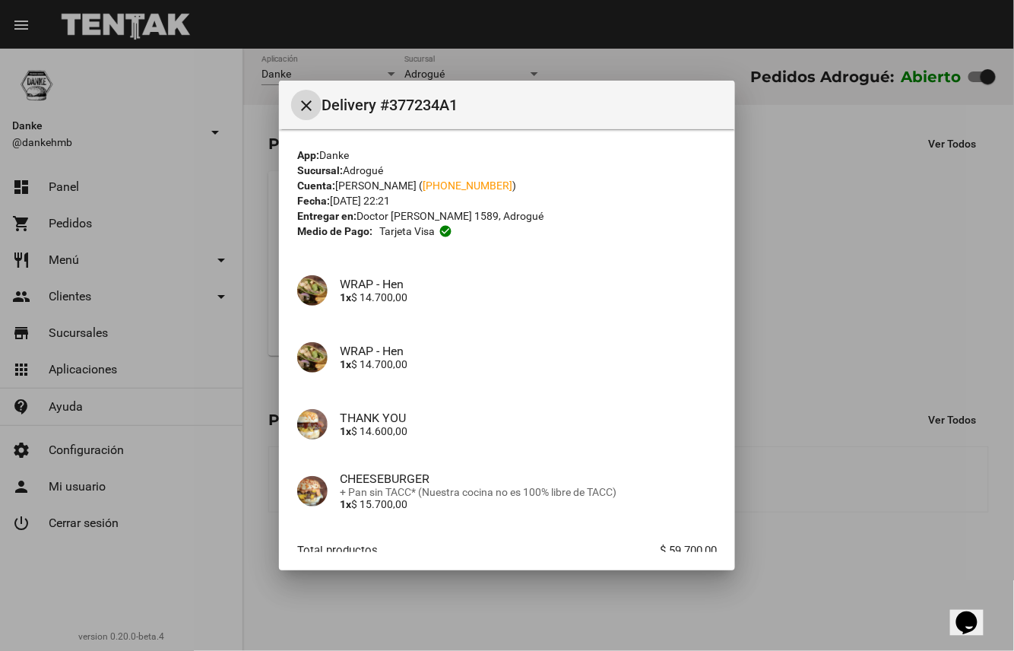
scroll to position [92, 0]
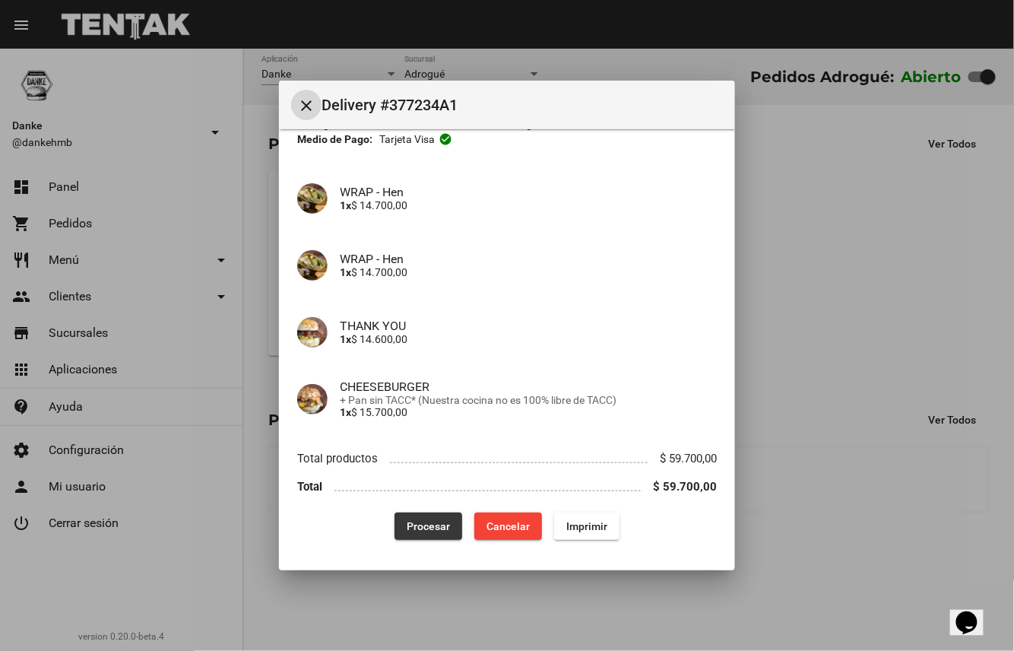
click at [427, 526] on span "Procesar" at bounding box center [428, 526] width 43 height 12
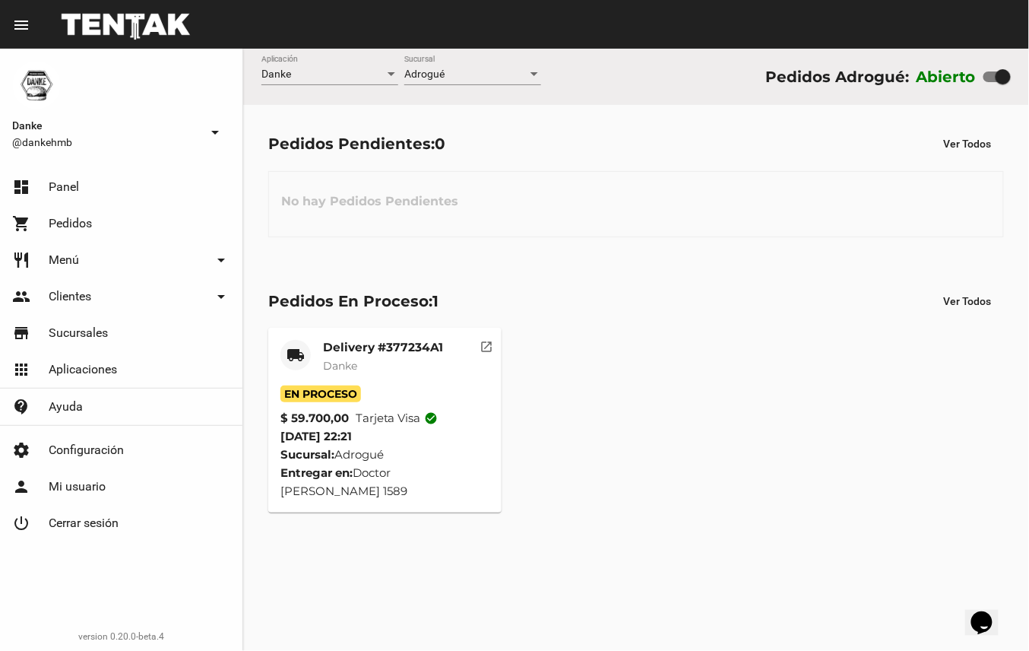
click at [404, 345] on mat-card-title "Delivery #377234A1" at bounding box center [383, 347] width 120 height 15
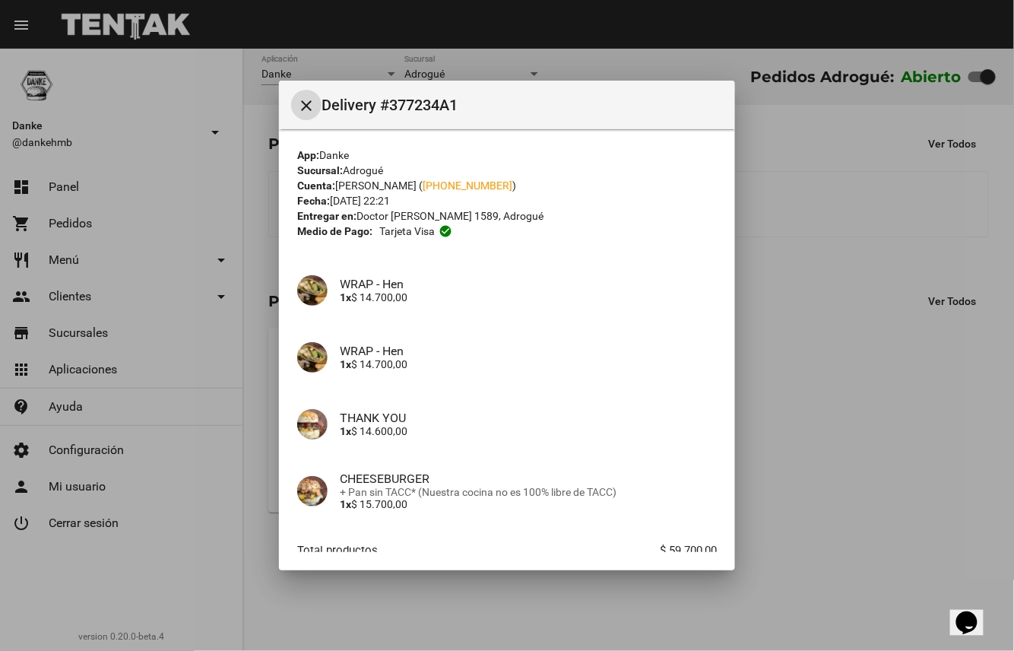
scroll to position [92, 0]
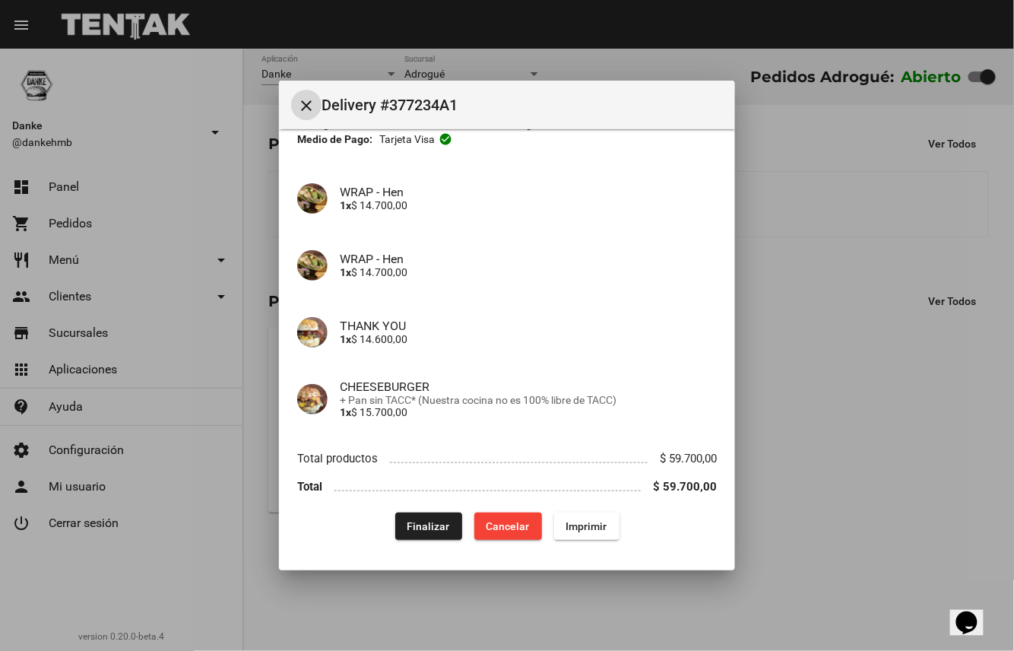
click at [420, 520] on span "Finalizar" at bounding box center [429, 526] width 43 height 12
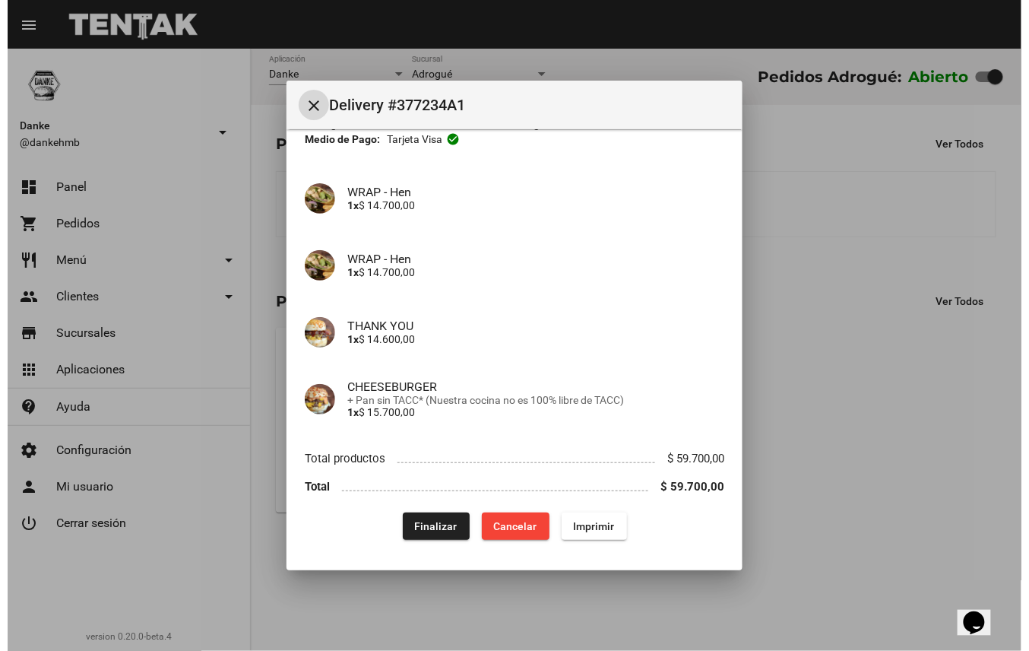
scroll to position [0, 0]
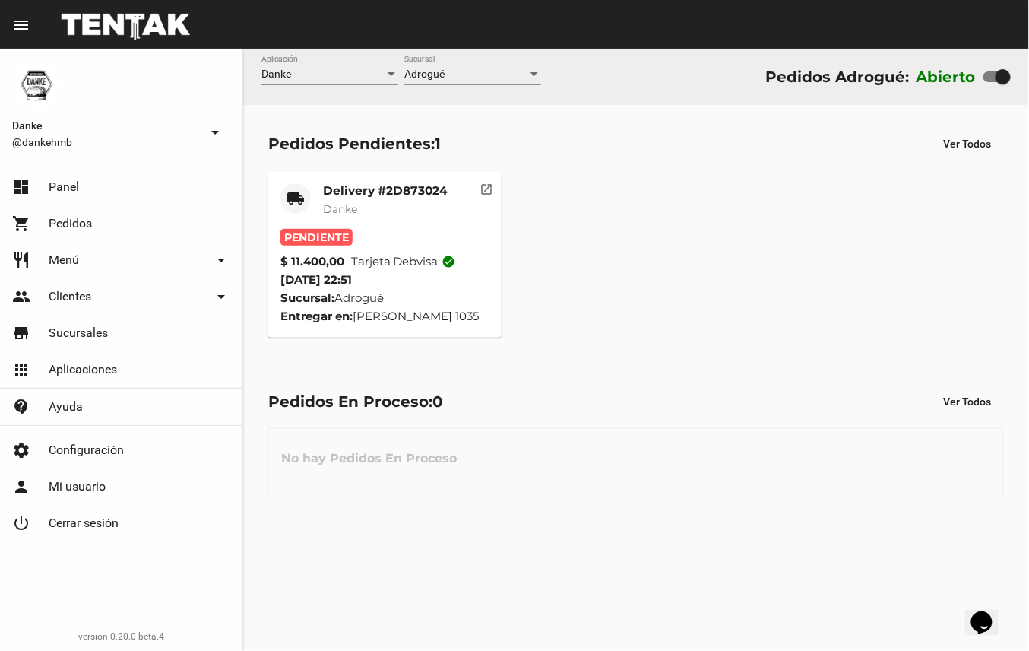
click at [390, 189] on mat-card-title "Delivery #2D873024" at bounding box center [385, 190] width 125 height 15
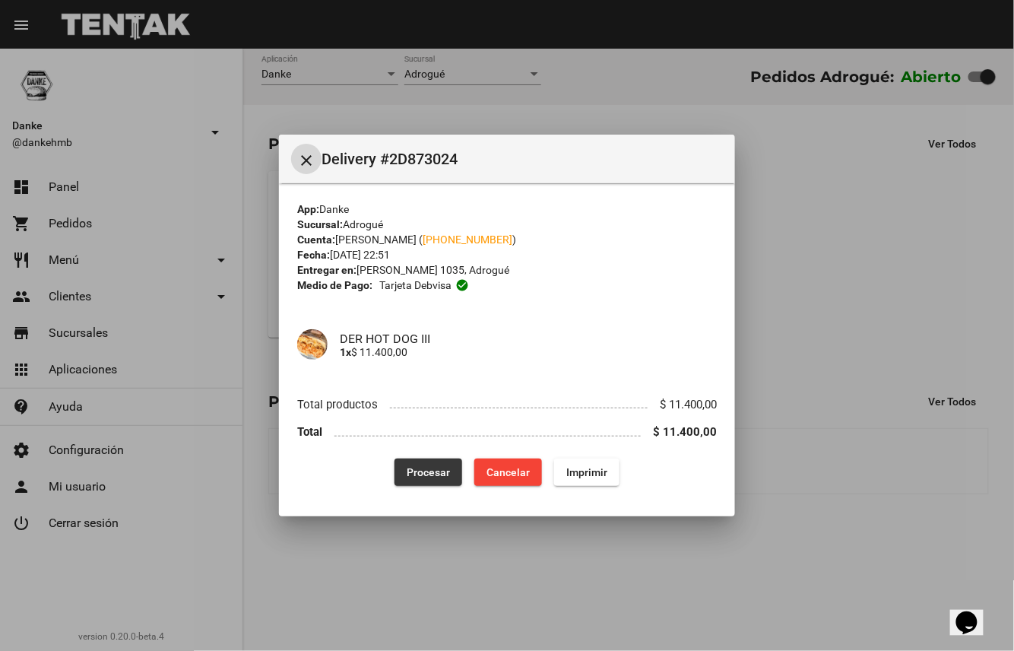
click at [433, 468] on span "Procesar" at bounding box center [428, 472] width 43 height 12
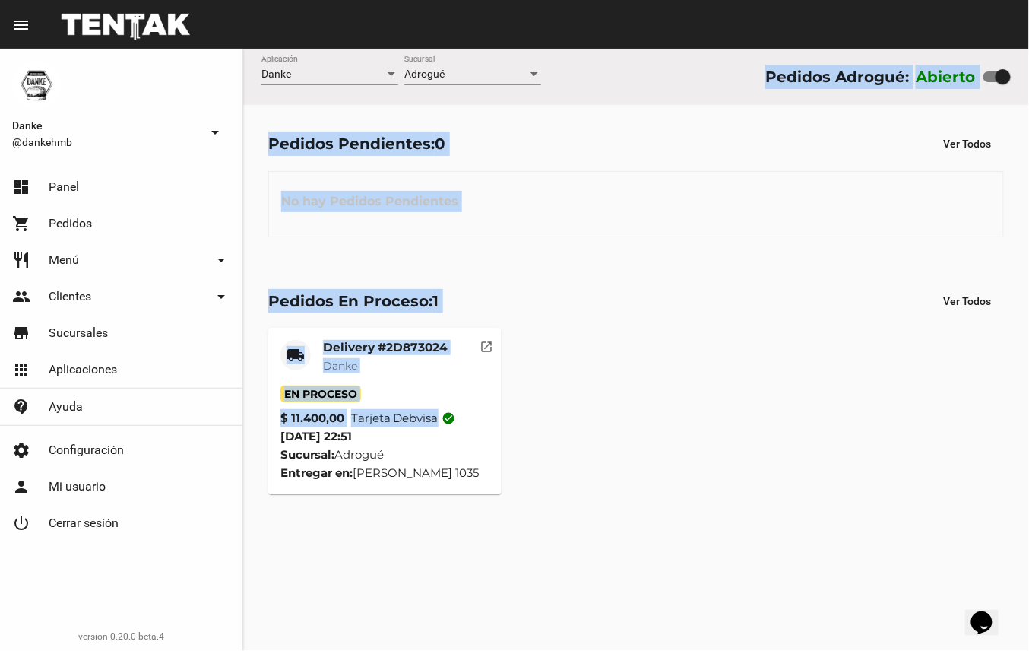
drag, startPoint x: 631, startPoint y: 411, endPoint x: 623, endPoint y: 59, distance: 352.9
click at [623, 59] on flou-dashboard-view "Danke Aplicación Adrogué Sucursal Pedidos Adrogué: Abierto Pedidos Pendientes: …" at bounding box center [636, 284] width 786 height 471
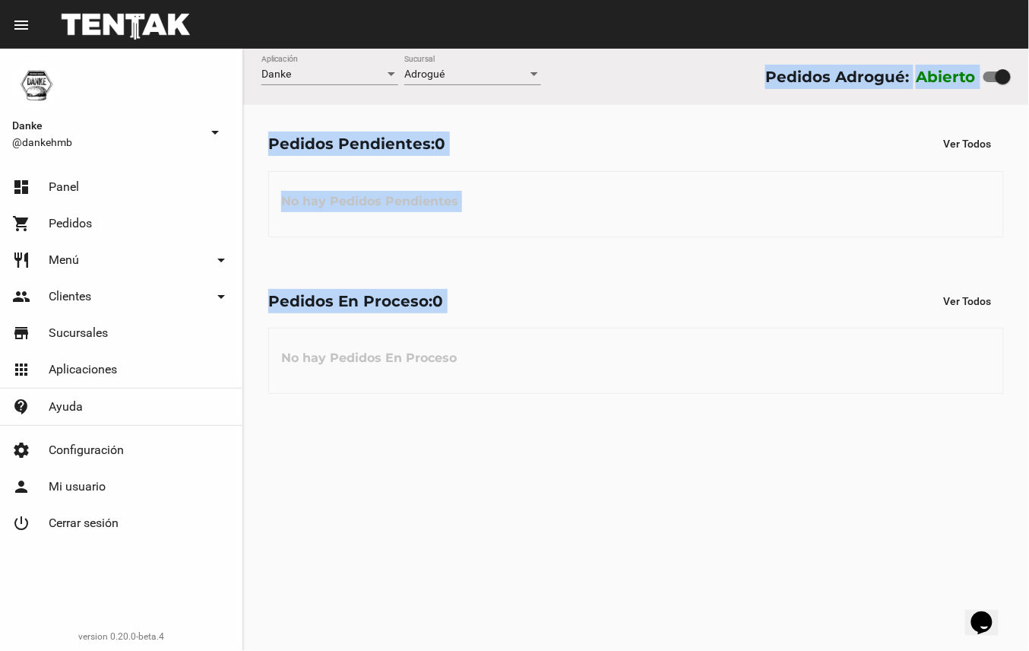
click at [433, 547] on div "Danke Aplicación Adrogué Sucursal Pedidos Adrogué: Abierto Pedidos Pendientes: …" at bounding box center [636, 350] width 786 height 602
